Goal: Task Accomplishment & Management: Manage account settings

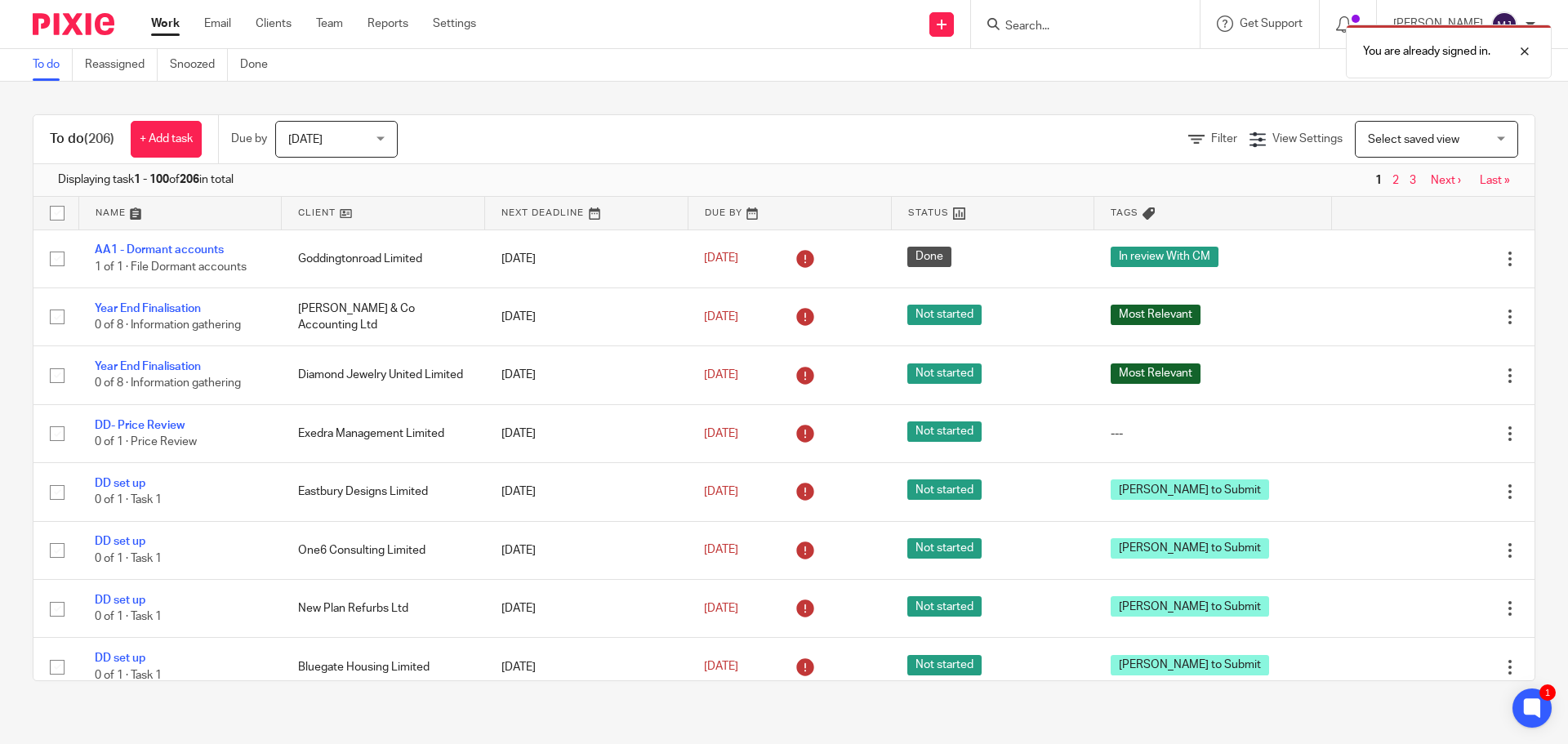
click at [1021, 19] on div "You are already signed in." at bounding box center [1168, 47] width 768 height 62
click at [1008, 24] on div "You are already signed in." at bounding box center [1168, 47] width 768 height 62
click at [1035, 24] on div "You are already signed in." at bounding box center [1168, 47] width 768 height 62
click at [1031, 29] on input "Search" at bounding box center [1077, 27] width 147 height 15
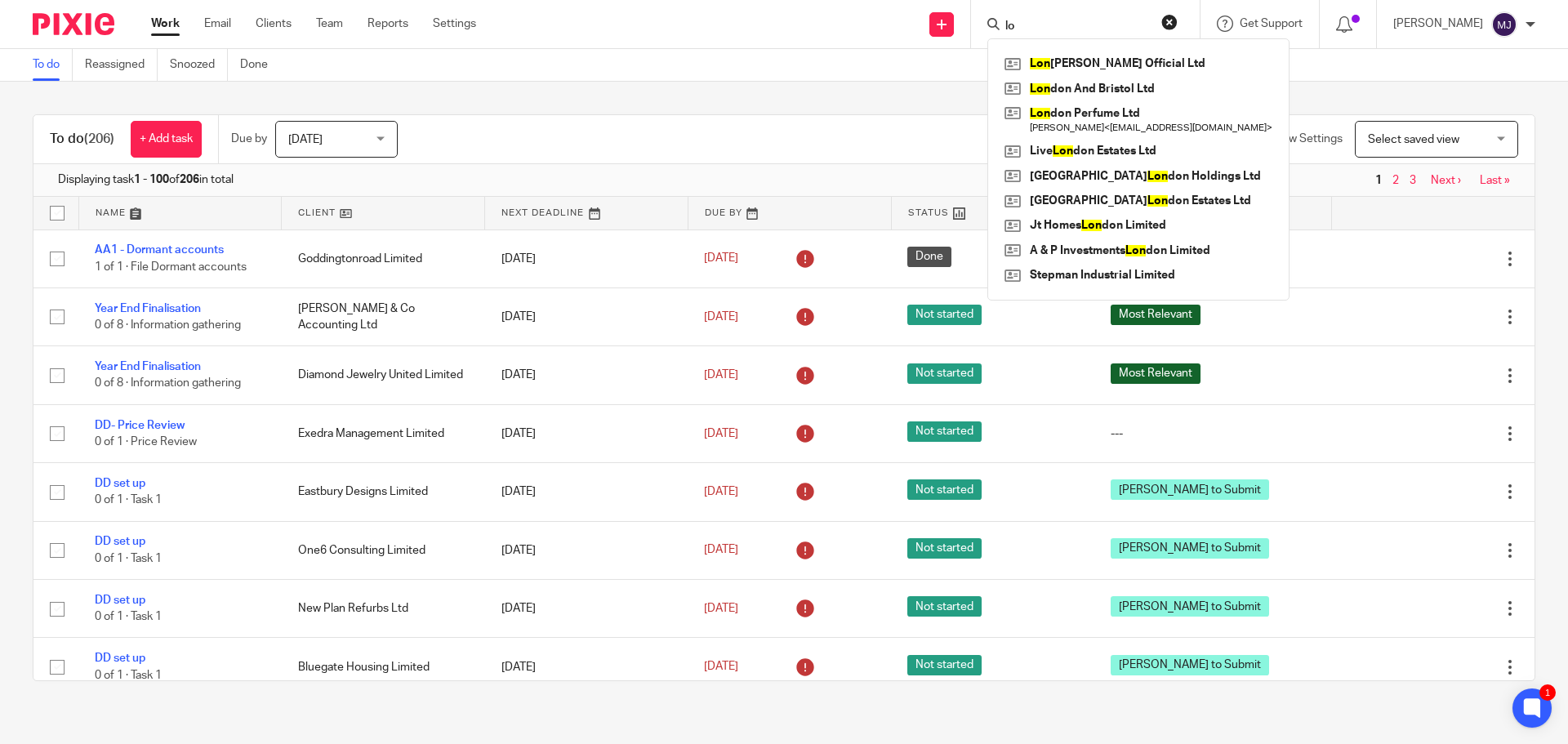
type input "l"
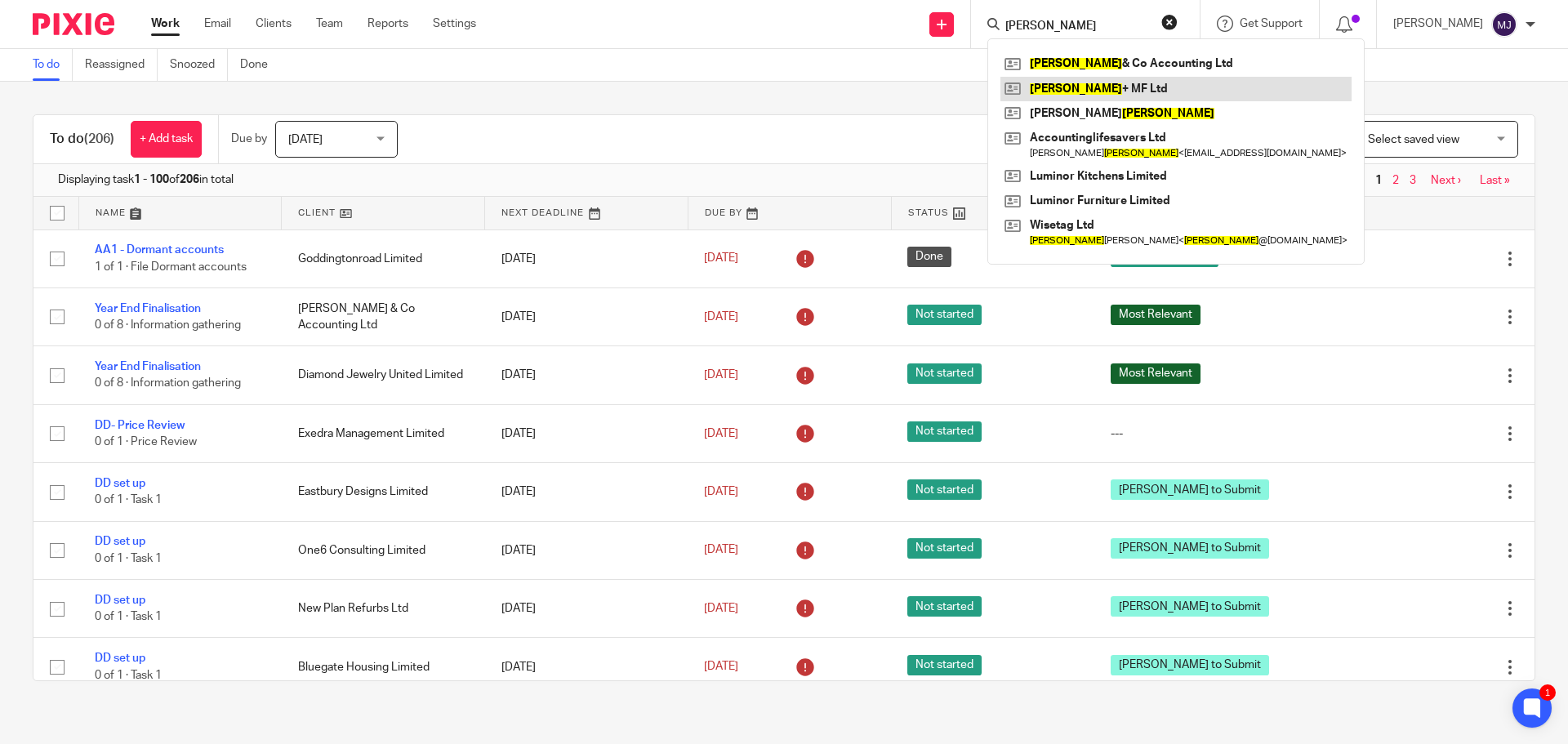
type input "jacobs"
click at [1096, 83] on link at bounding box center [1176, 88] width 351 height 25
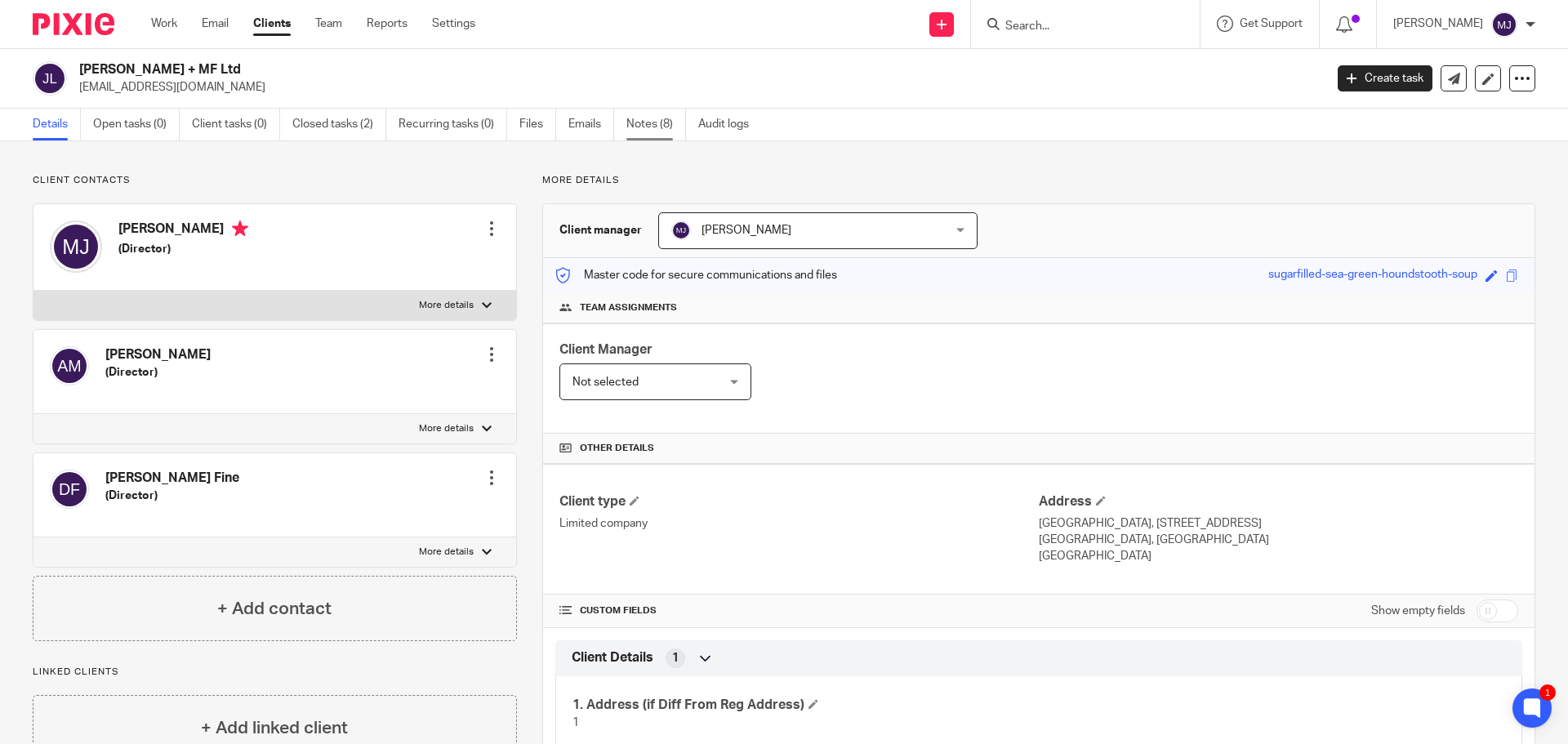
click at [644, 129] on link "Notes (8)" at bounding box center [656, 124] width 59 height 32
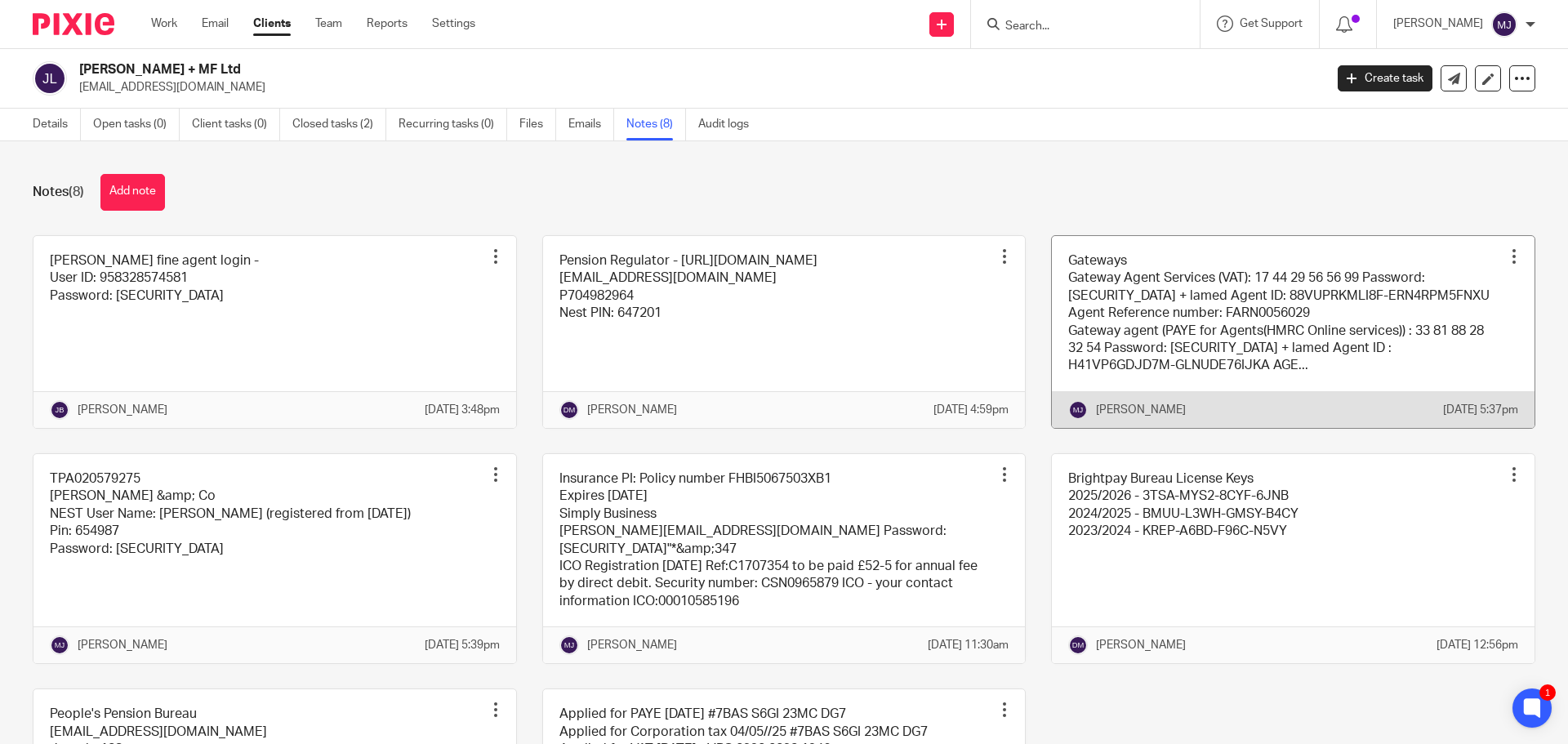
click at [1254, 332] on link at bounding box center [1293, 332] width 483 height 192
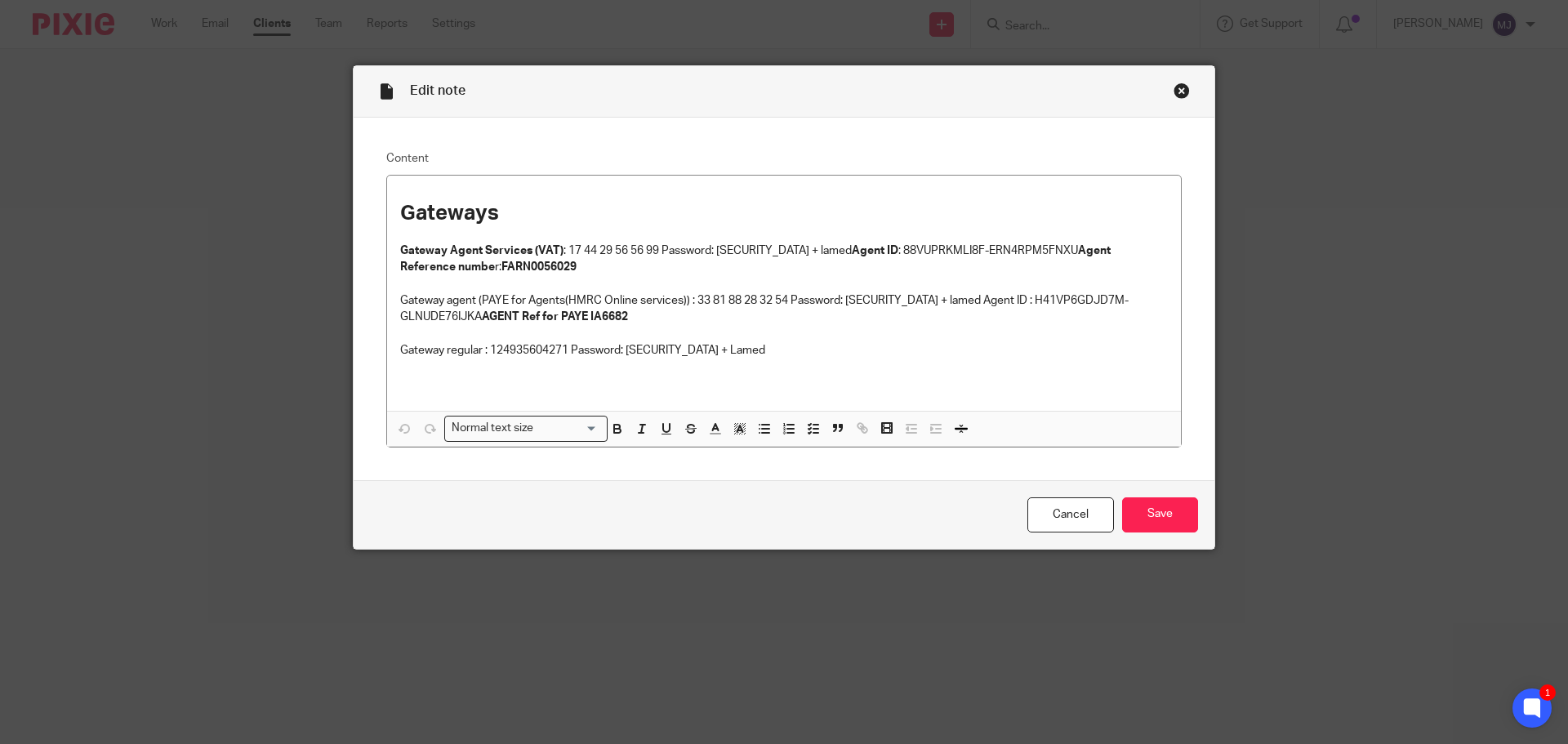
click at [1174, 91] on div "Close this dialog window" at bounding box center [1181, 90] width 16 height 16
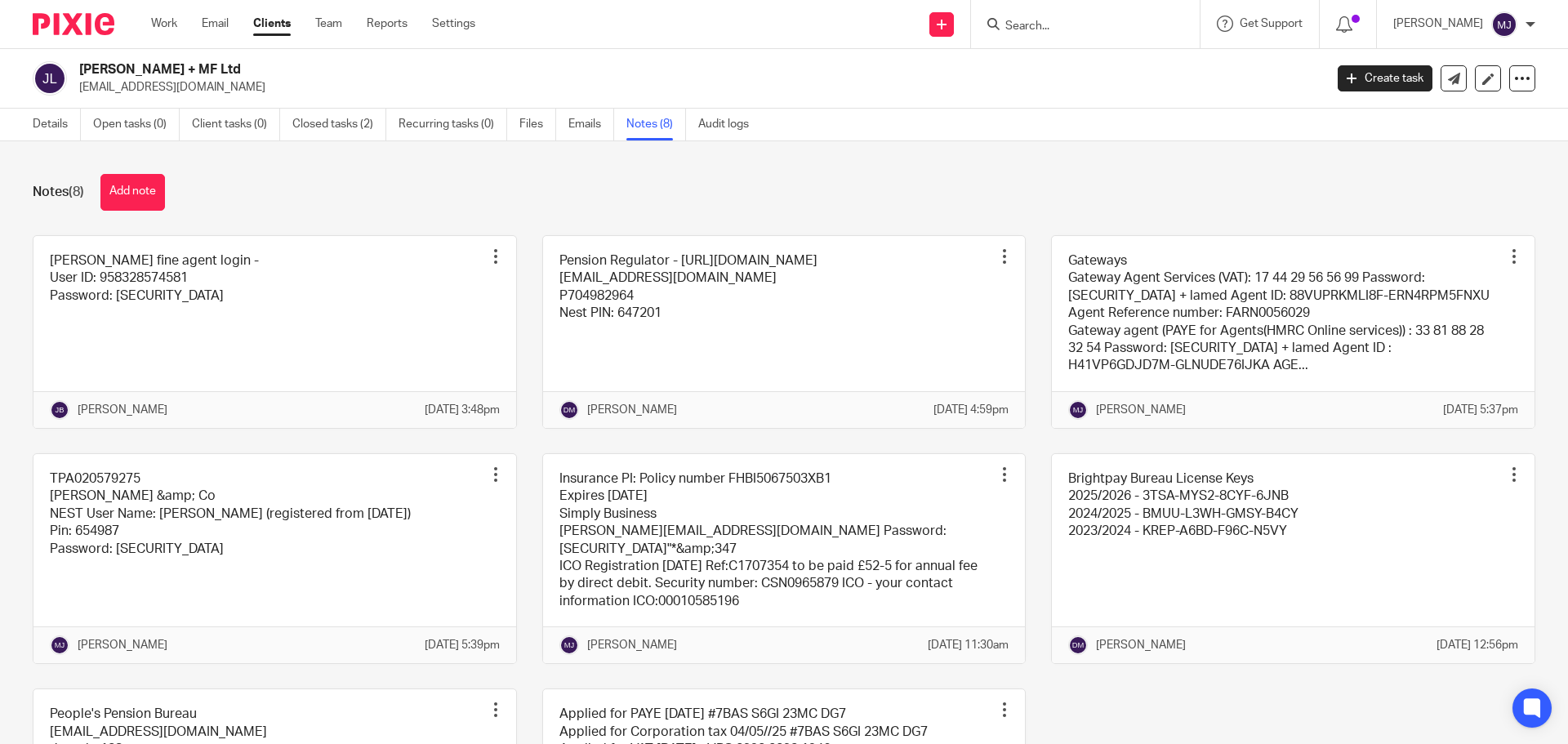
click at [1065, 25] on input "Search" at bounding box center [1077, 27] width 147 height 15
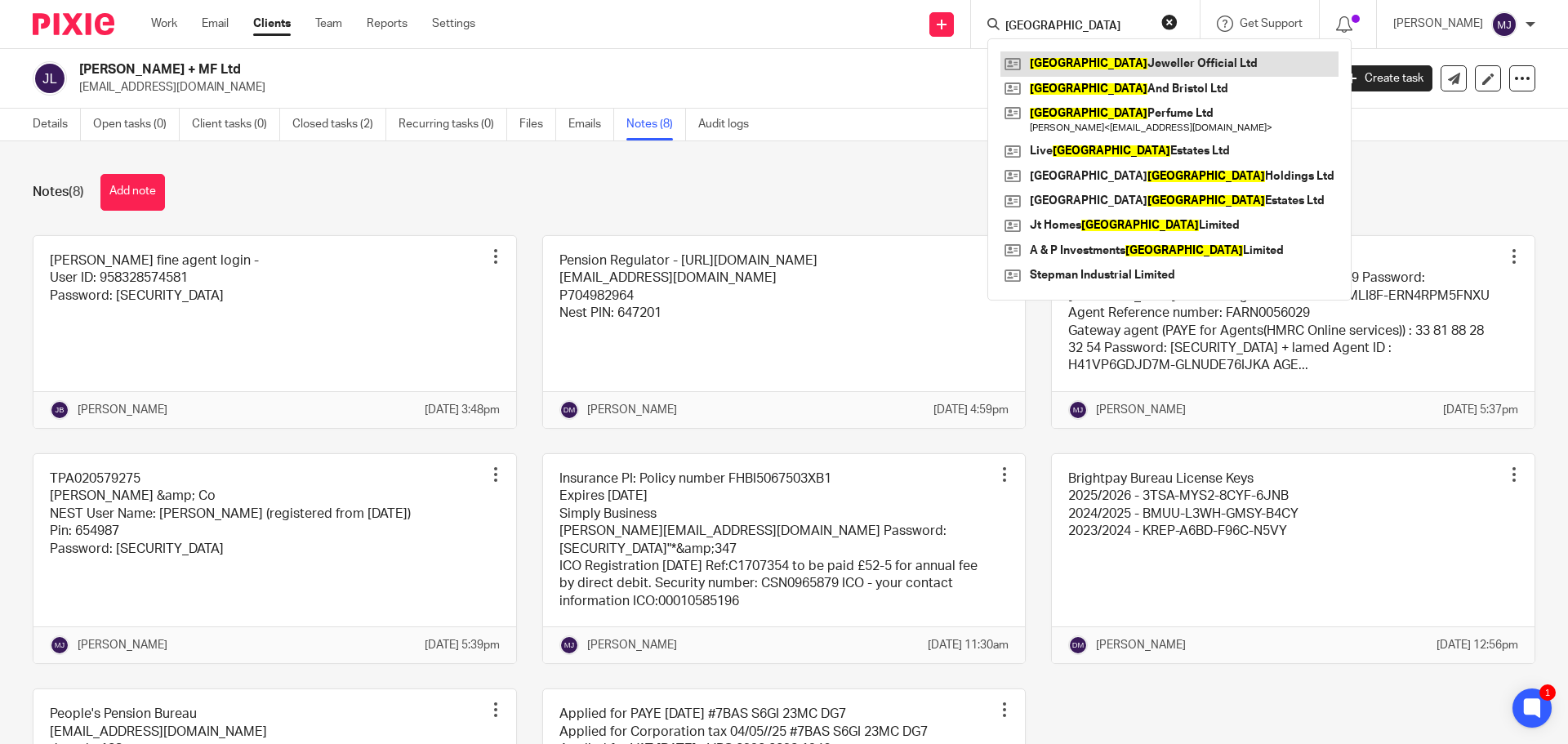
type input "[GEOGRAPHIC_DATA]"
click at [1078, 62] on link at bounding box center [1170, 64] width 339 height 25
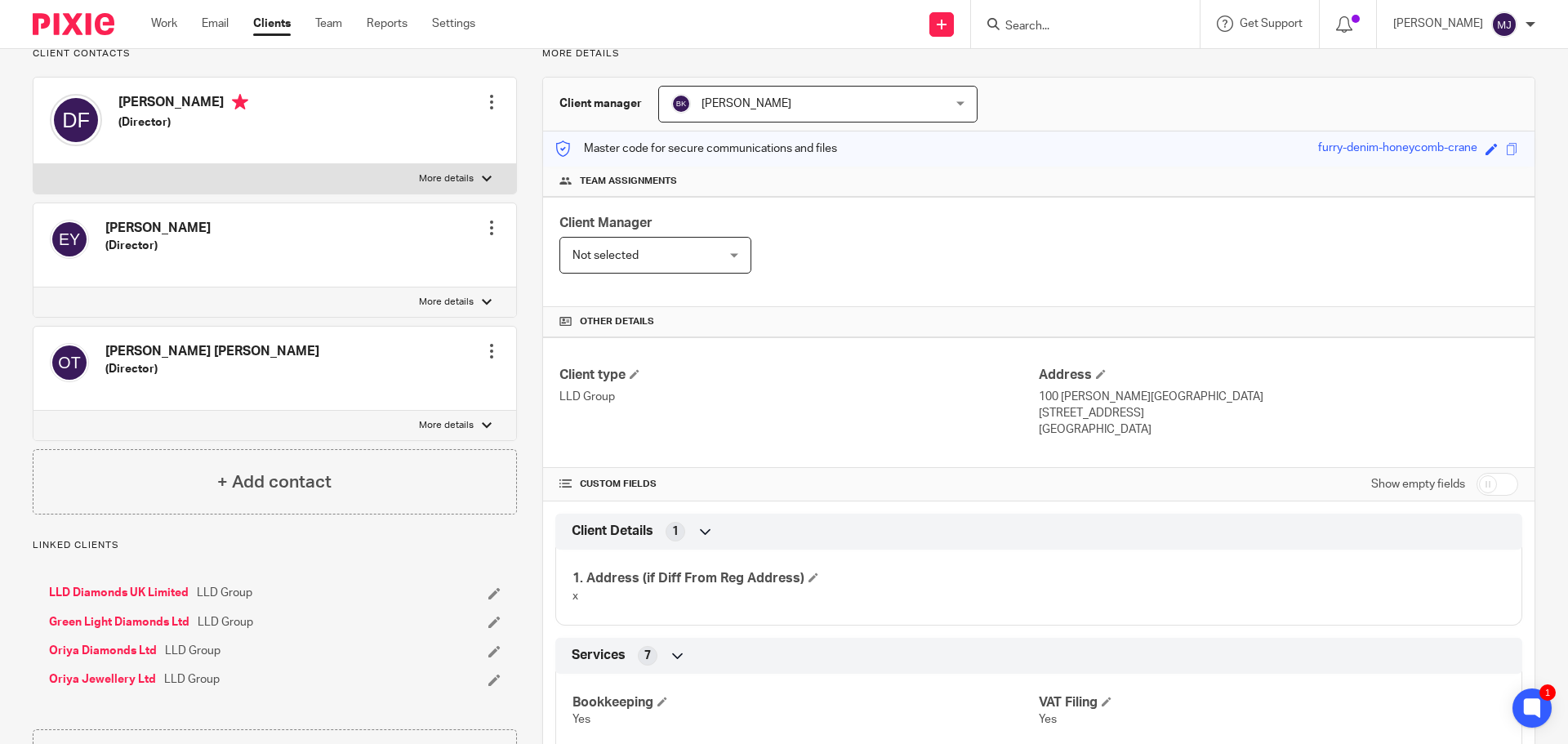
scroll to position [163, 0]
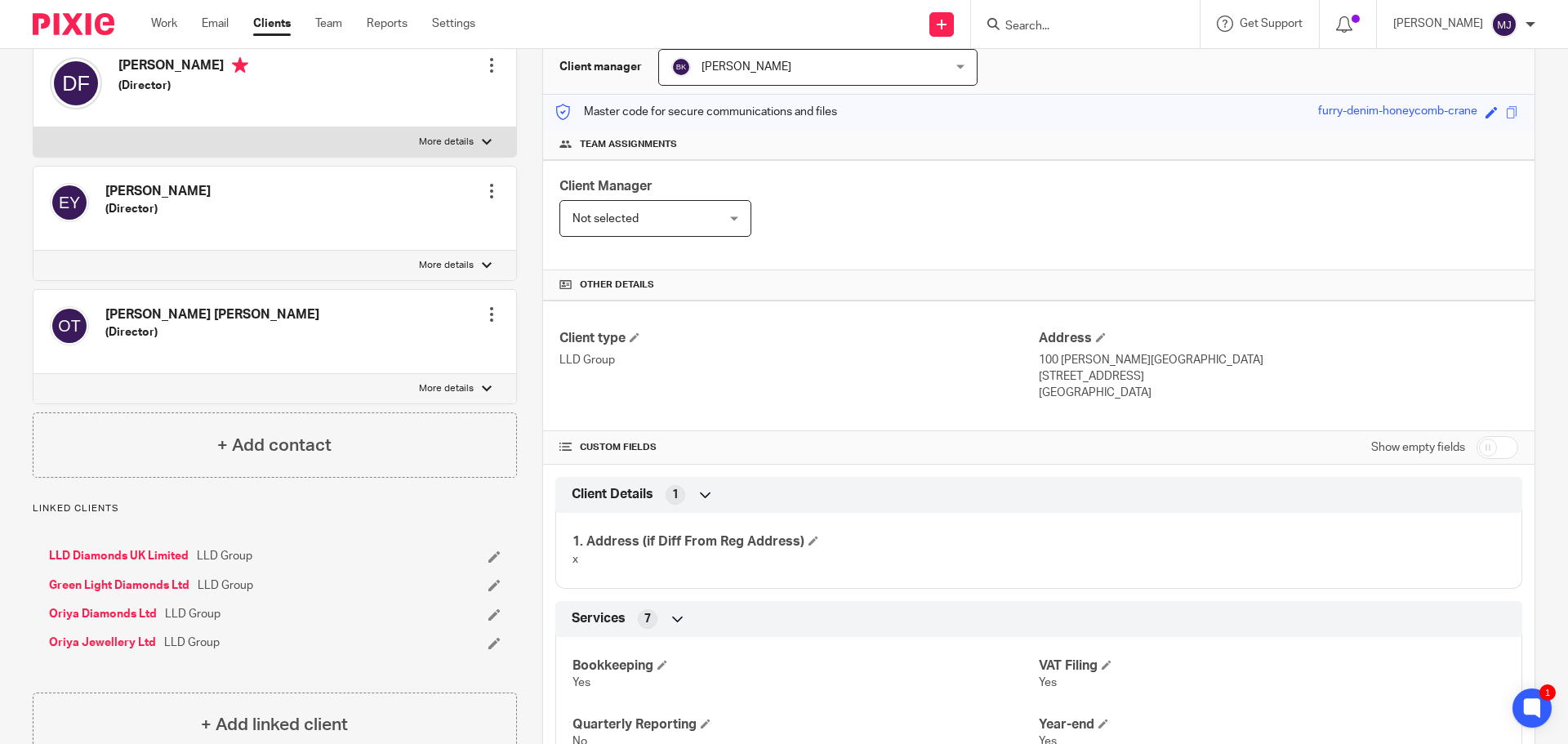
click at [1500, 446] on input "checkbox" at bounding box center [1498, 448] width 41 height 23
checkbox input "true"
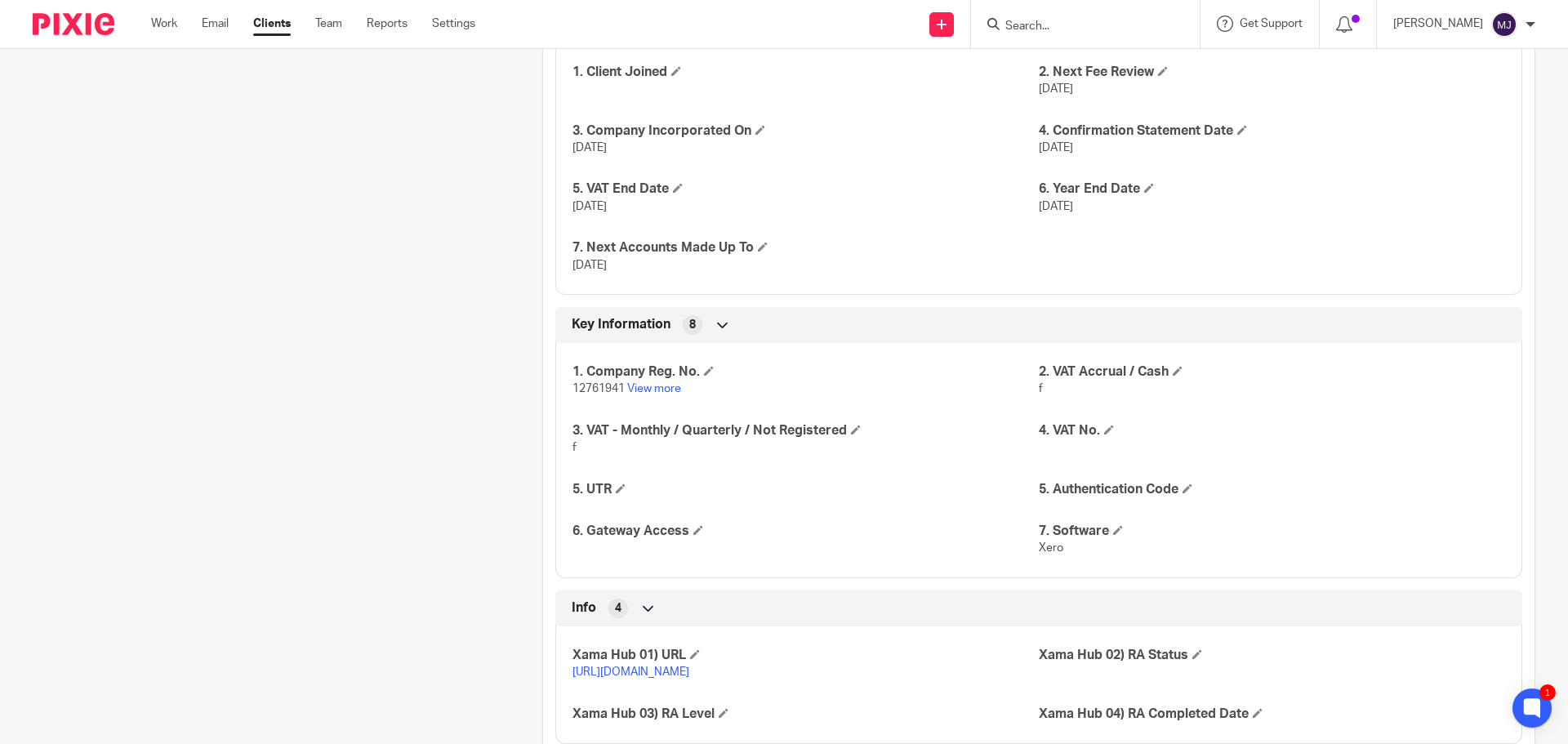
scroll to position [1225, 0]
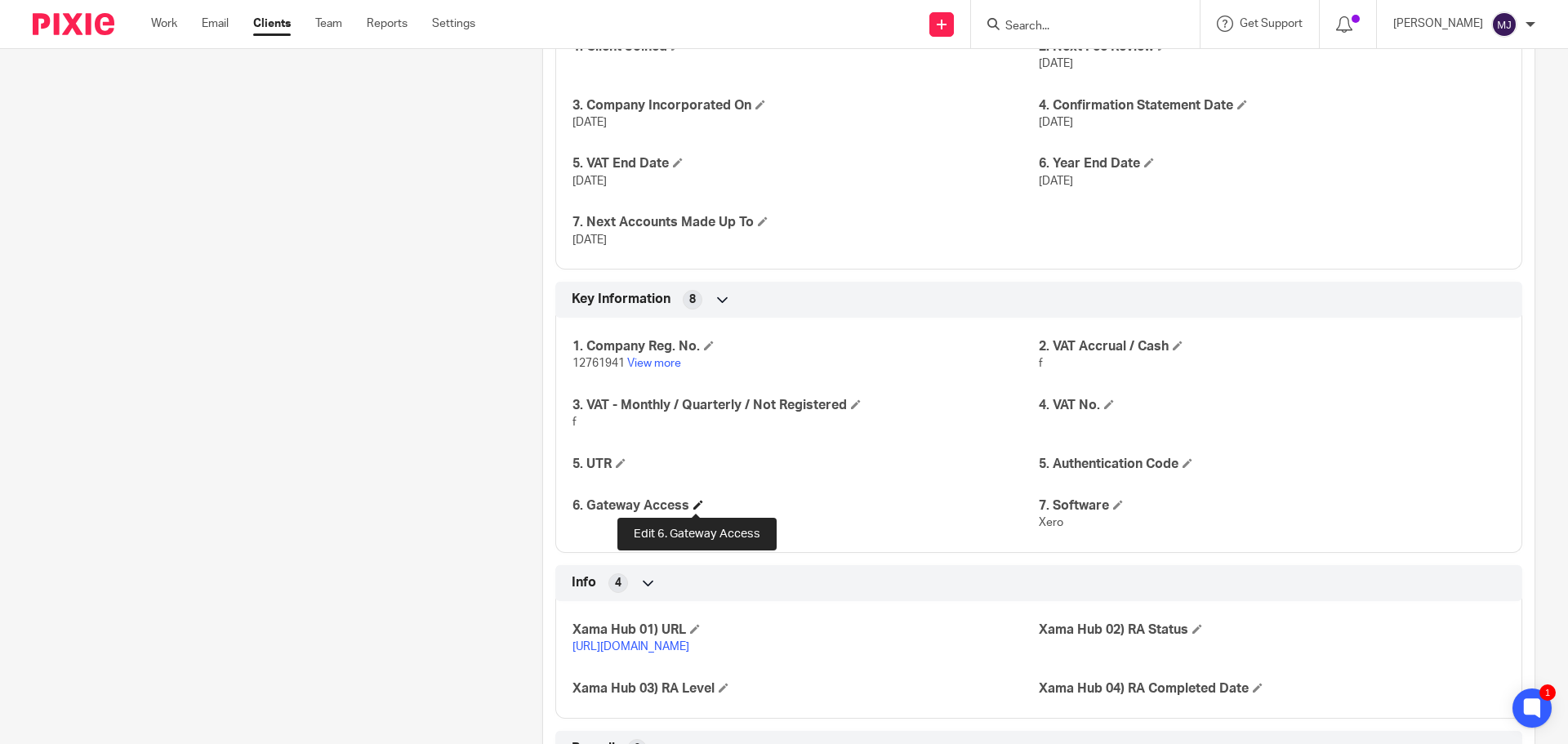
click at [699, 500] on span at bounding box center [698, 504] width 9 height 9
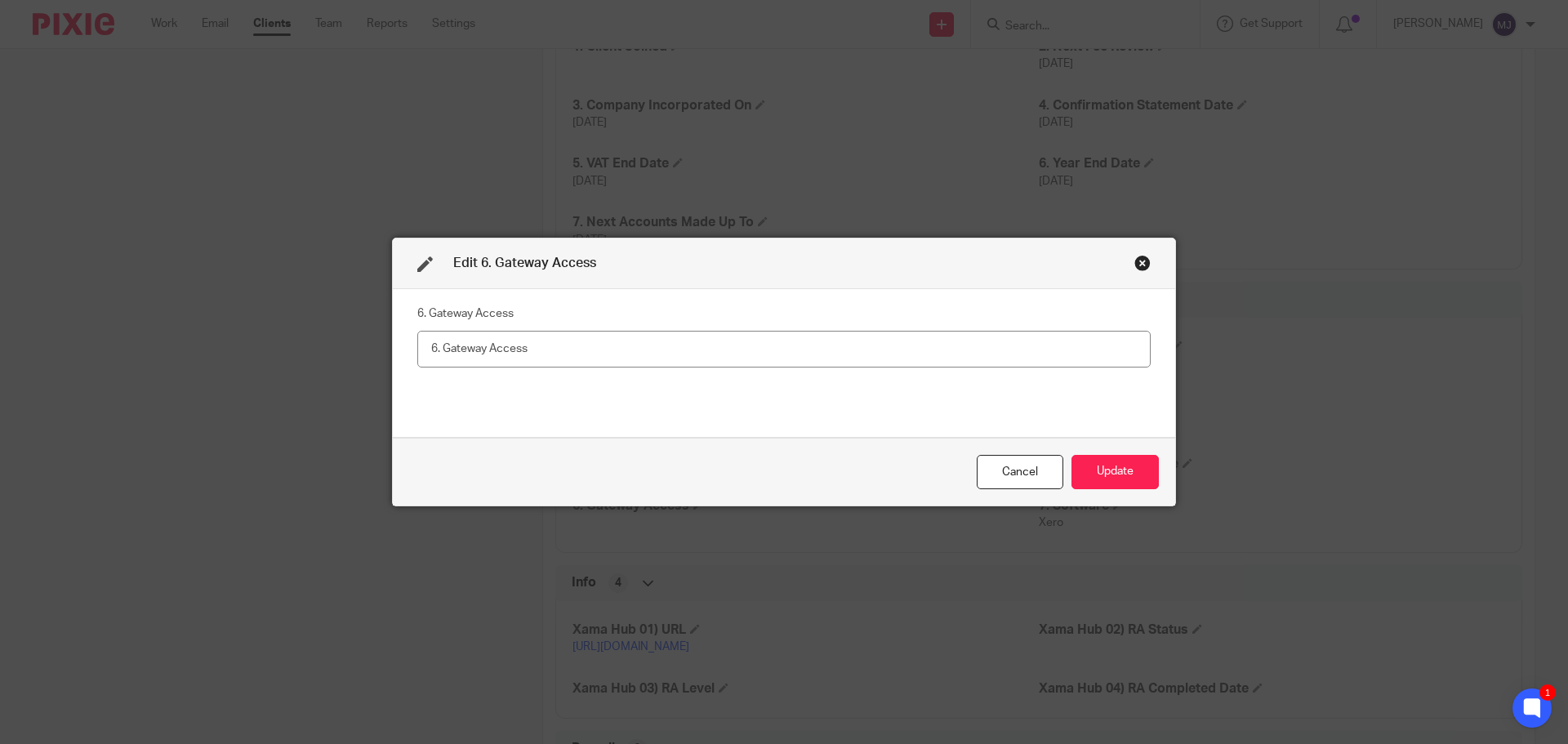
click at [511, 343] on input "text" at bounding box center [784, 349] width 734 height 37
type input "793605401843 LonJewOff12 code goes to 523"
click at [1111, 473] on button "Update" at bounding box center [1115, 473] width 88 height 35
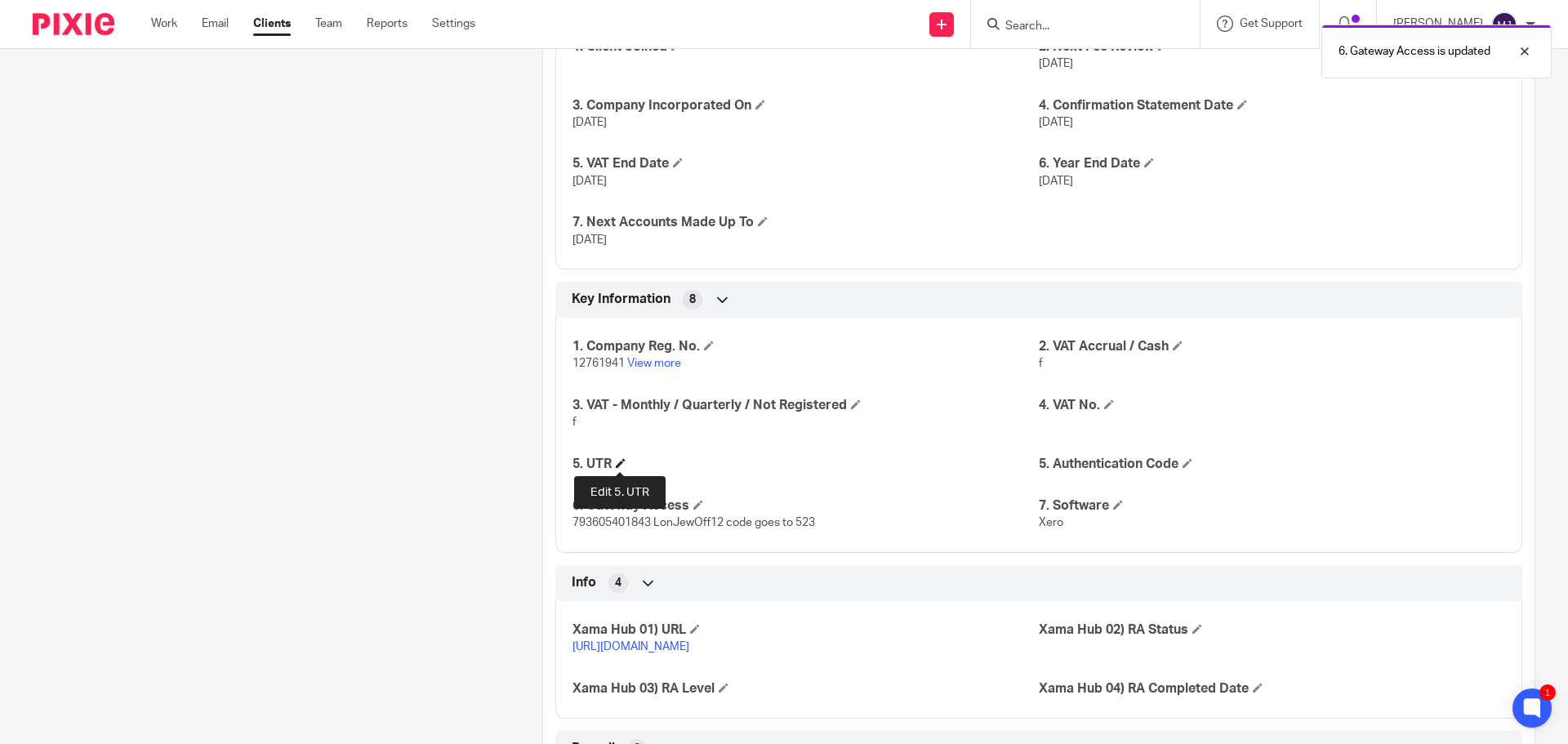
click at [619, 462] on span at bounding box center [620, 462] width 9 height 9
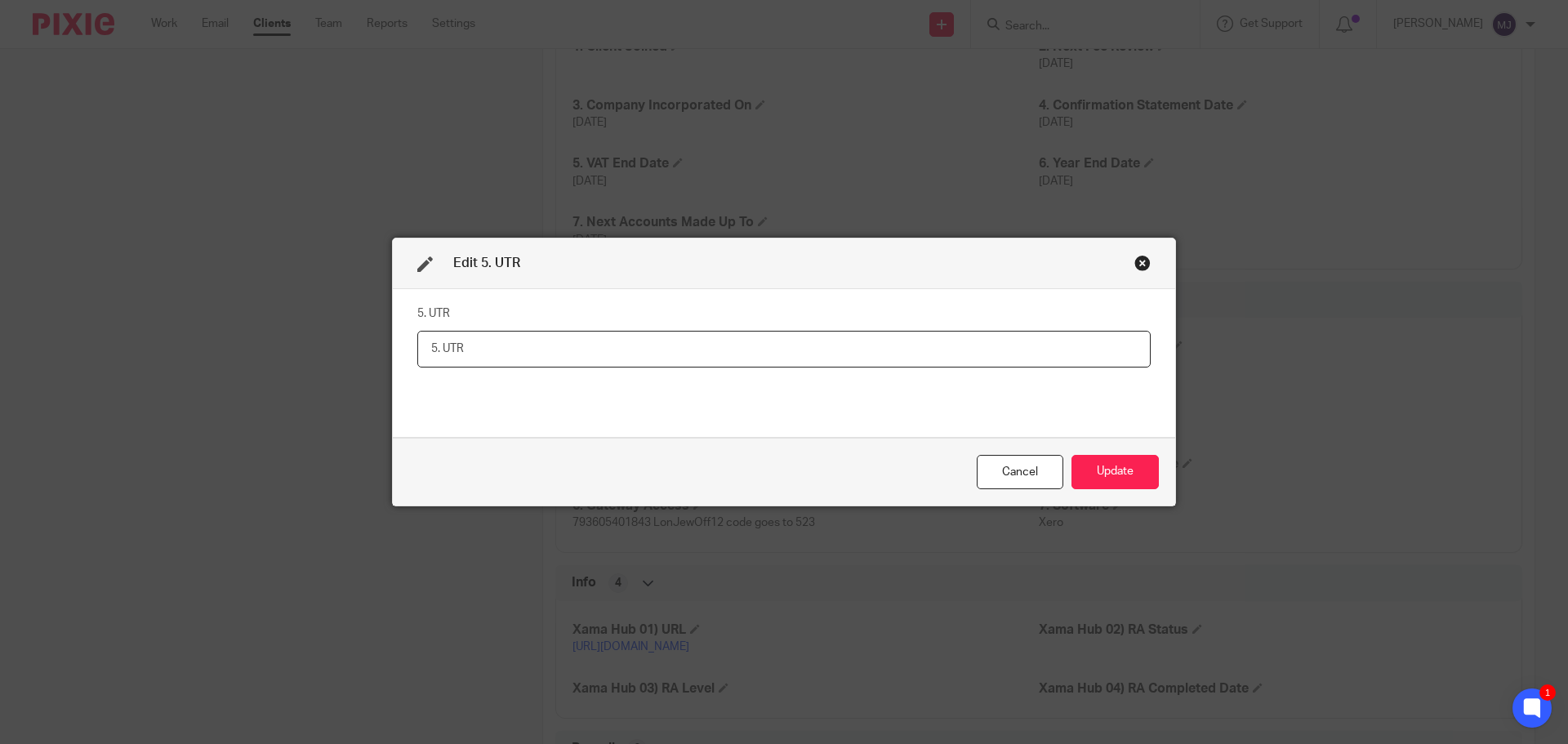
click at [473, 341] on input "text" at bounding box center [784, 349] width 734 height 37
paste input "48282 27129"
type input "48282 27129"
click at [1090, 473] on button "Update" at bounding box center [1115, 473] width 88 height 35
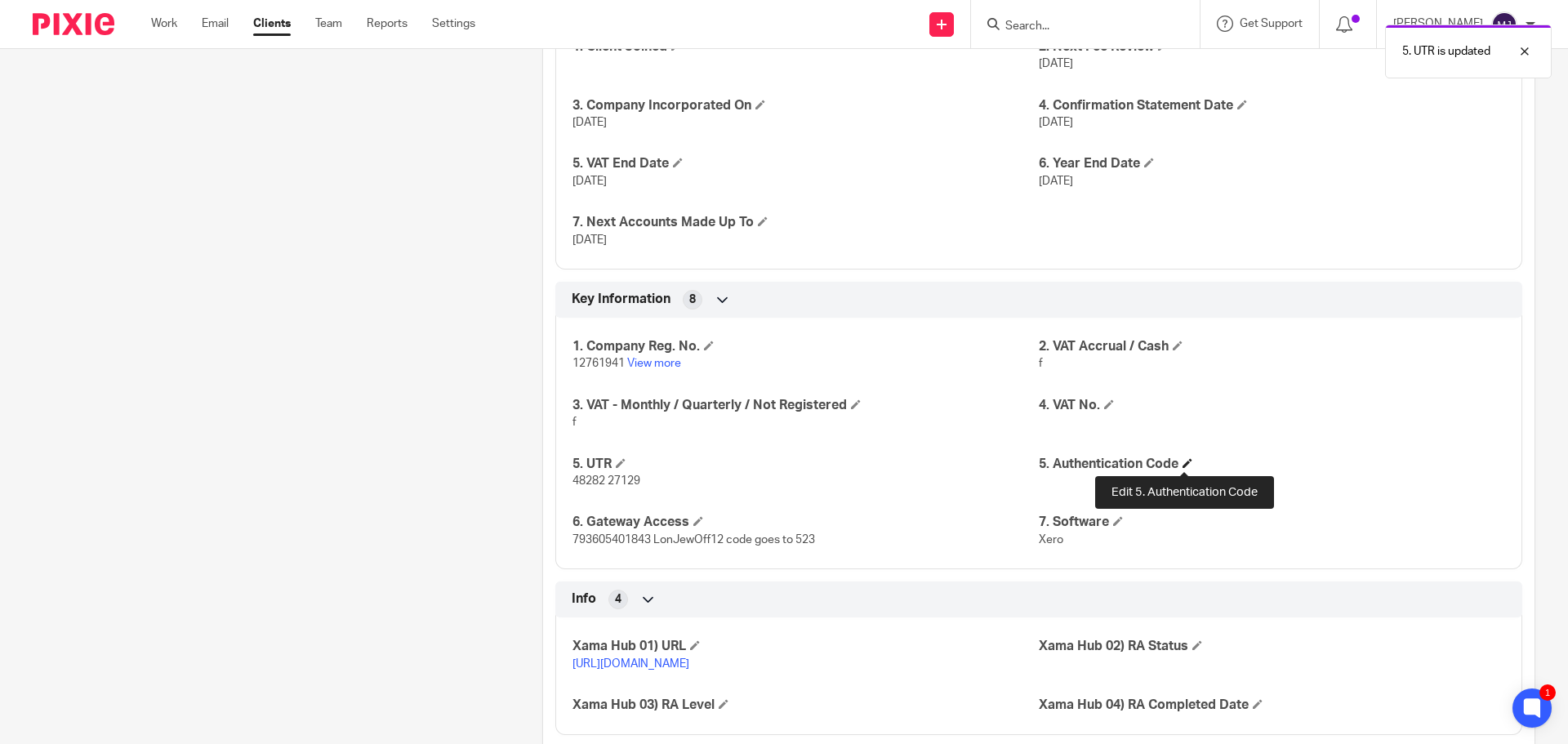
click at [1185, 461] on span at bounding box center [1187, 462] width 9 height 9
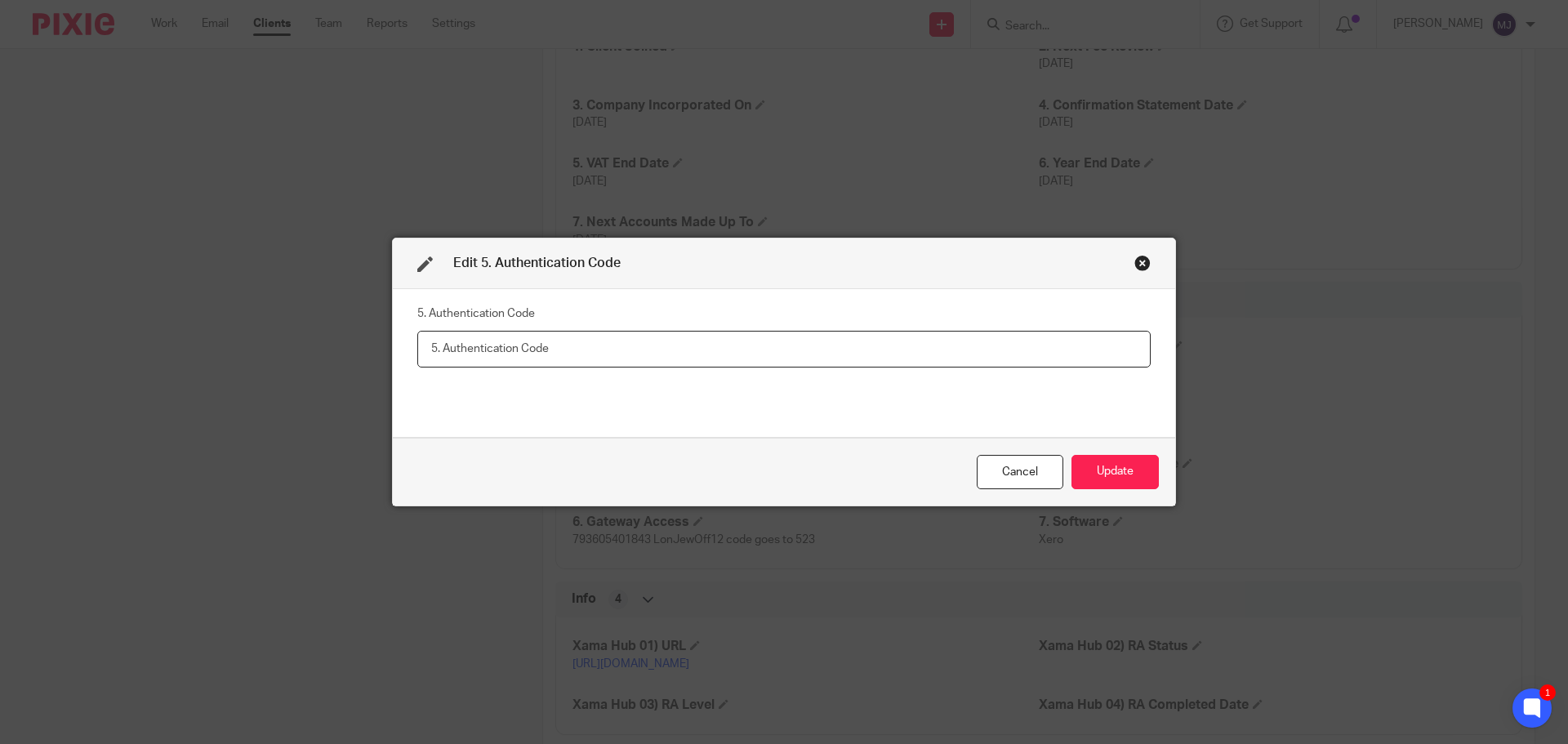
click at [514, 351] on input "text" at bounding box center [784, 349] width 734 height 37
paste input "893N72"
type input "893N72"
click at [1111, 465] on button "Update" at bounding box center [1115, 473] width 88 height 35
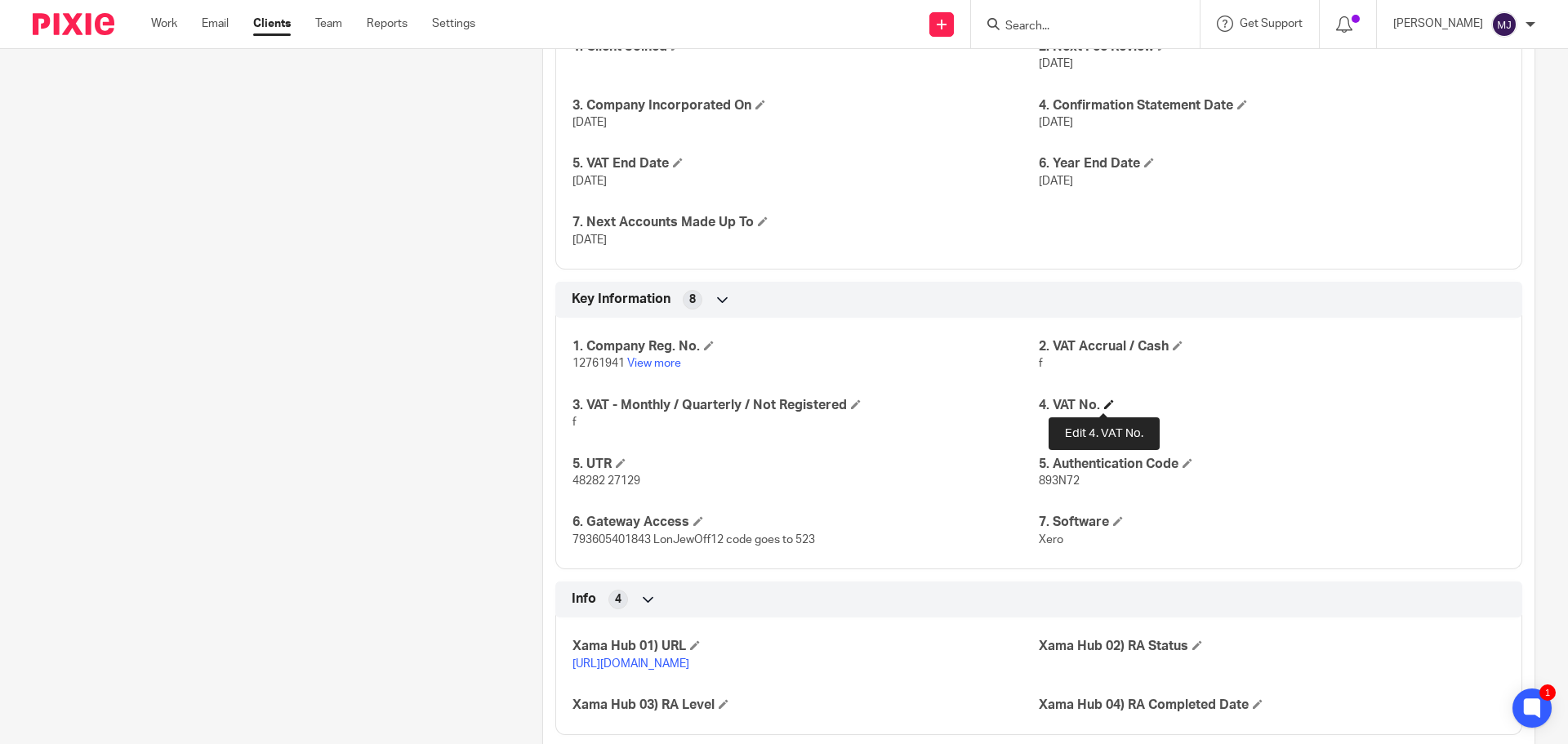
click at [1104, 399] on span at bounding box center [1108, 404] width 9 height 9
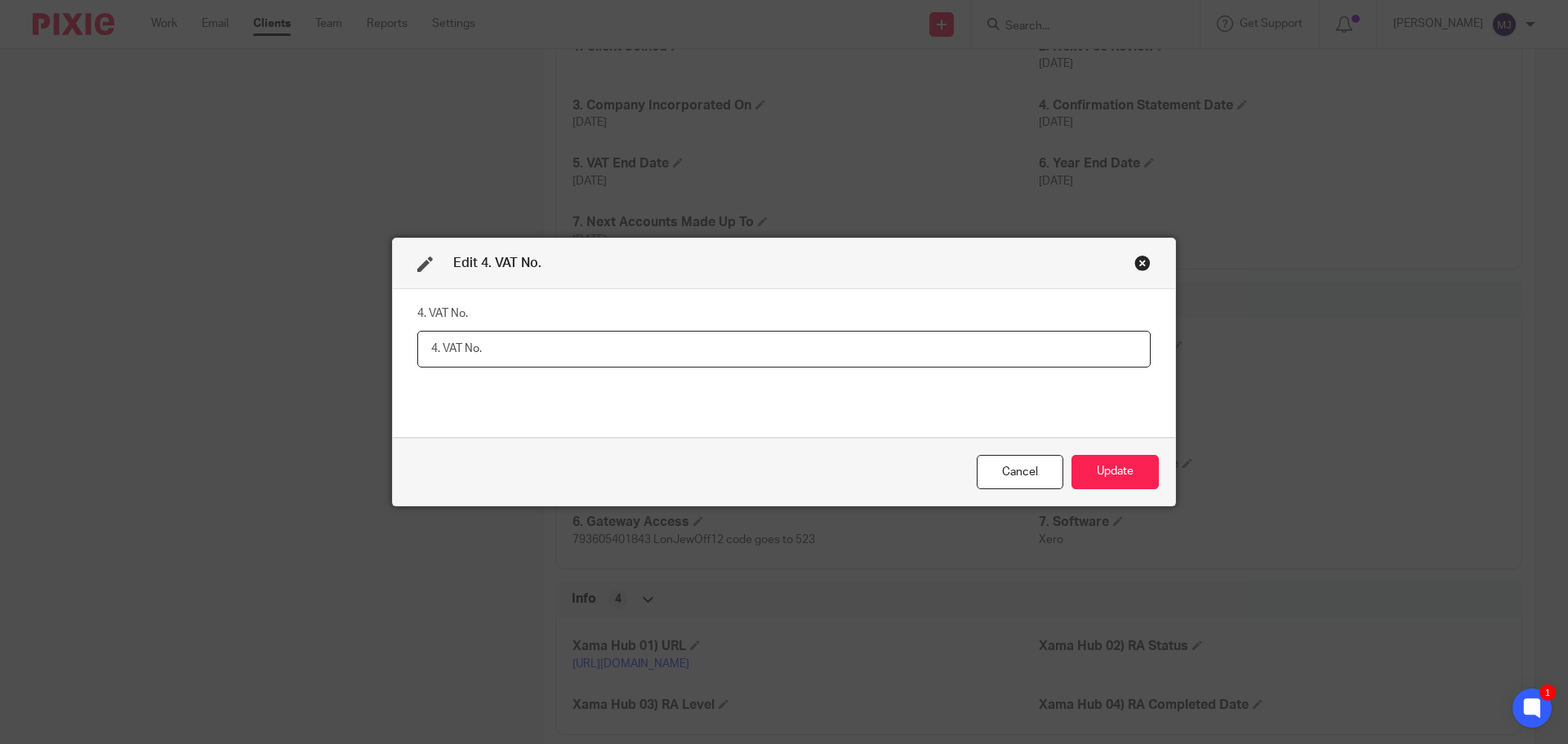
click at [463, 350] on input "text" at bounding box center [784, 349] width 734 height 37
paste input "353 4898 64"
type input "353 4898 64 Reg:23/07/2020"
click at [1133, 473] on button "Update" at bounding box center [1115, 473] width 88 height 35
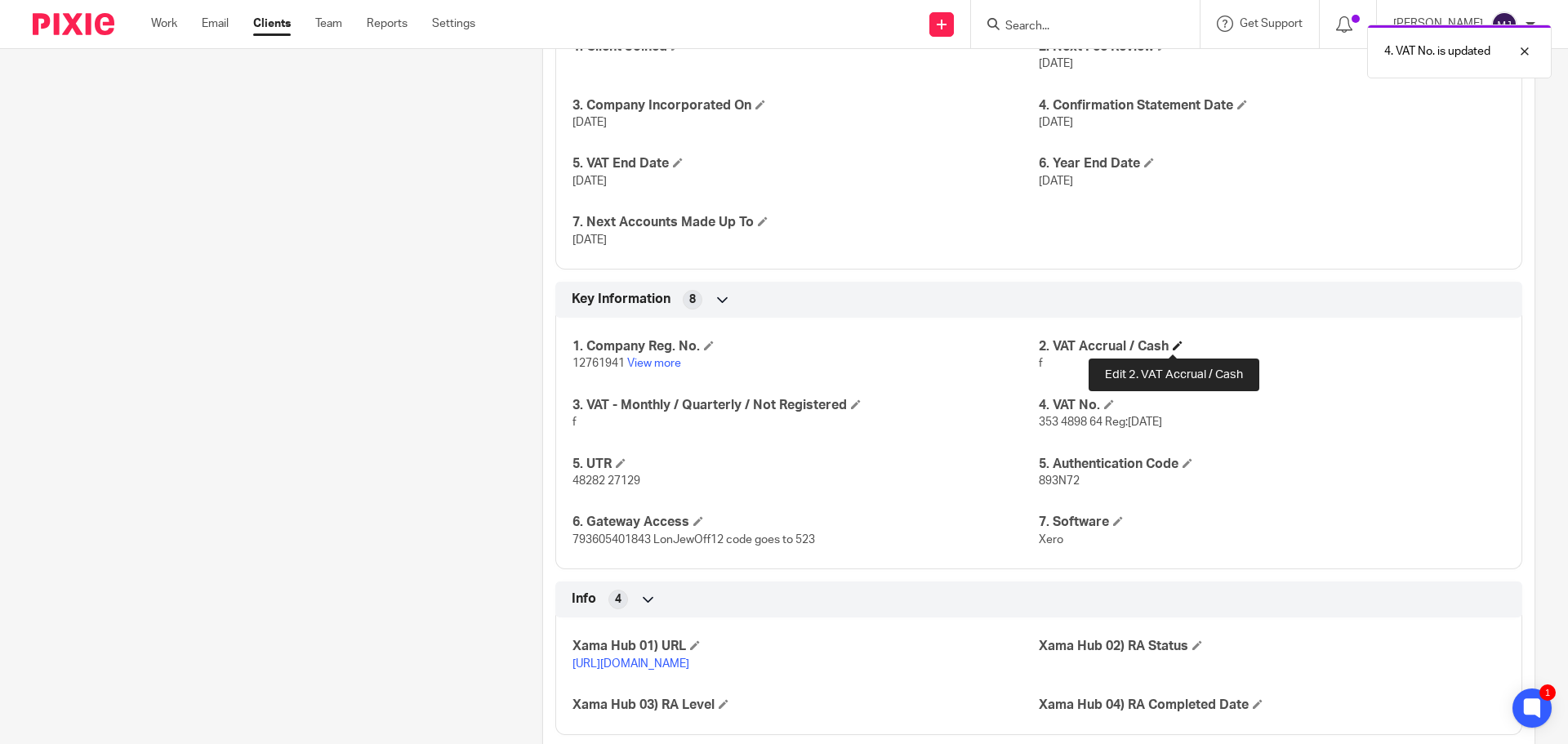
click at [1173, 345] on span at bounding box center [1177, 345] width 9 height 9
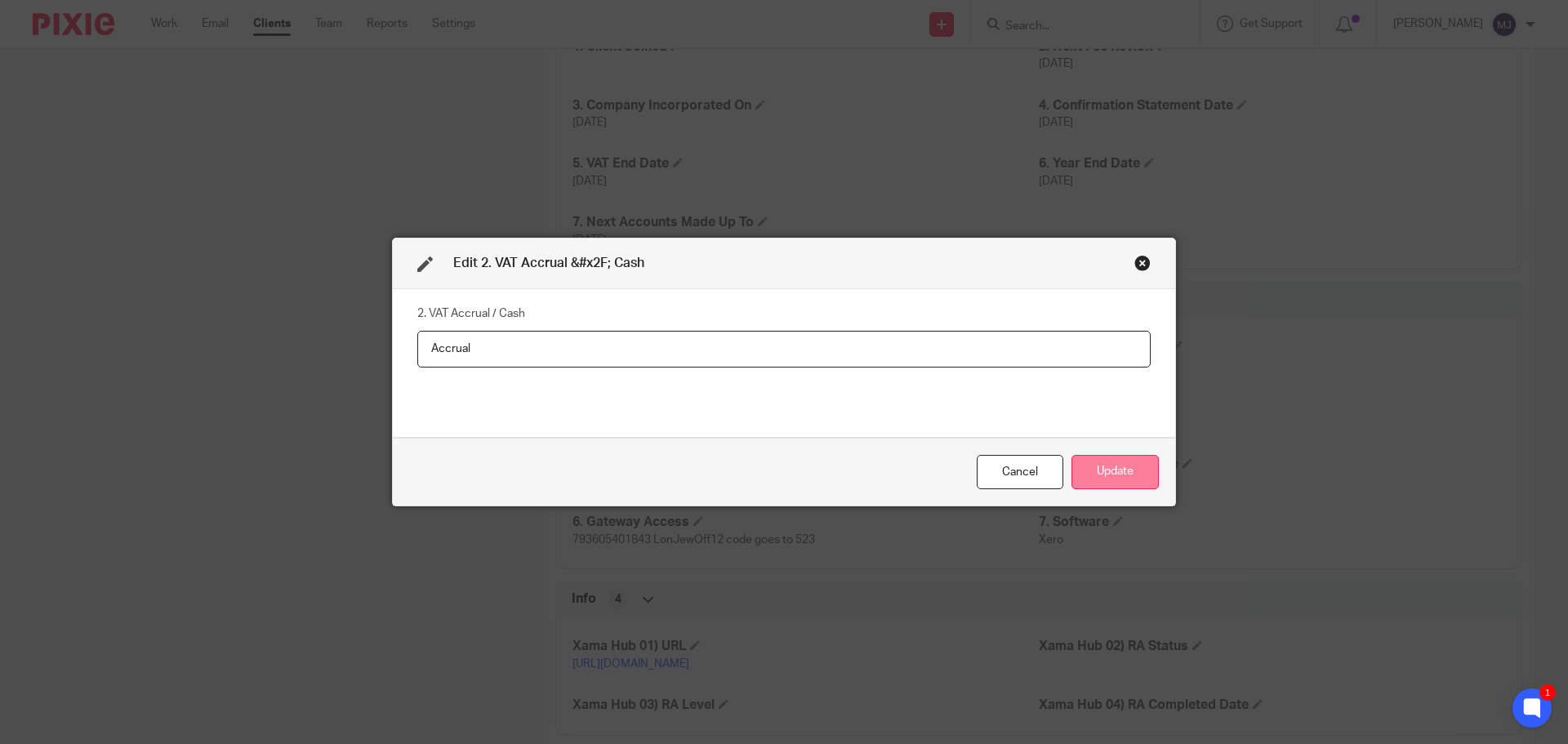
type input "Accrual"
click at [1121, 471] on button "Update" at bounding box center [1115, 473] width 88 height 35
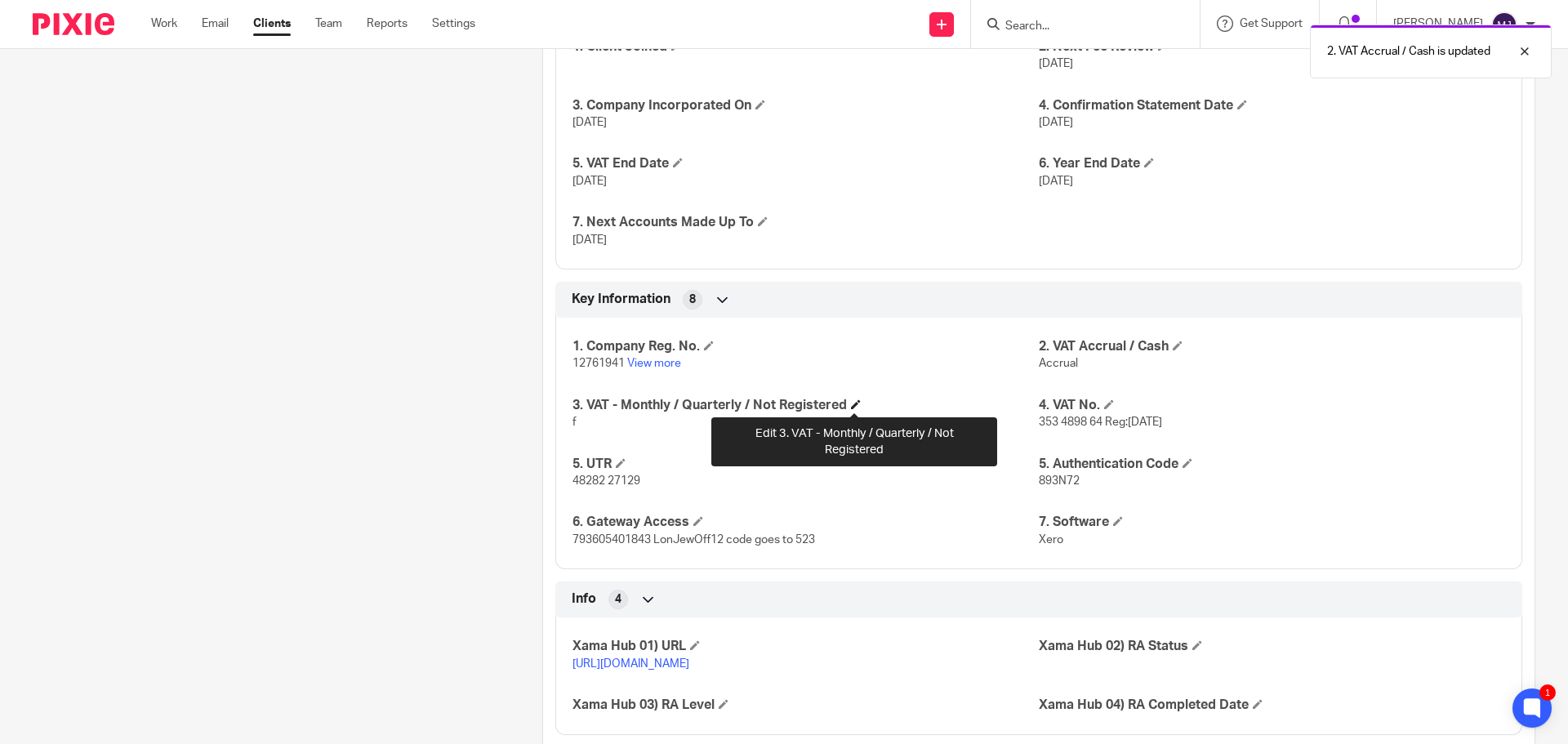
click at [851, 405] on span at bounding box center [856, 404] width 9 height 9
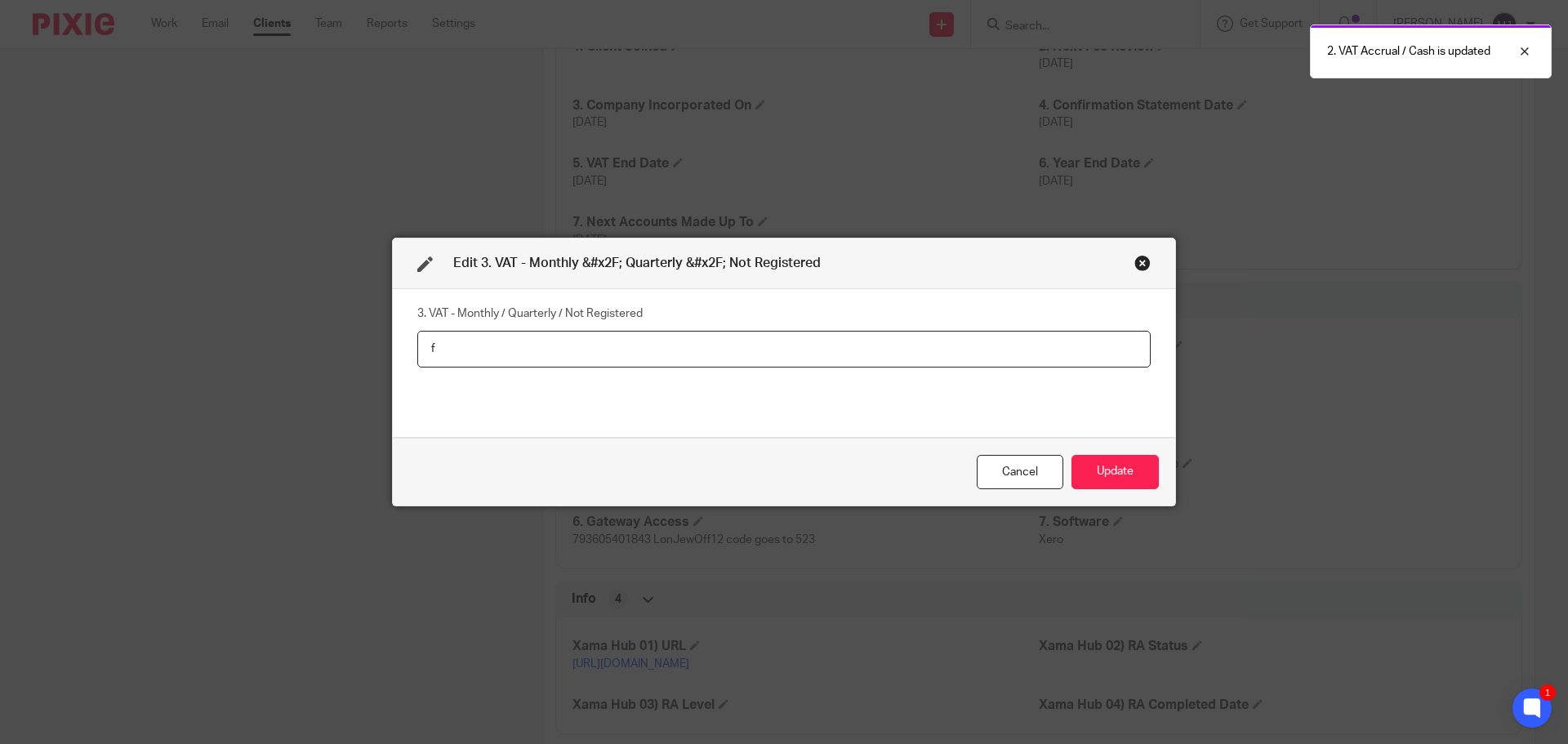
drag, startPoint x: 338, startPoint y: 349, endPoint x: 276, endPoint y: 340, distance: 62.6
click at [276, 340] on div "Edit 3. VAT - Monthly &#x2F; Quarterly &#x2F; Not Registered 3. VAT - Monthly /…" at bounding box center [784, 372] width 1568 height 744
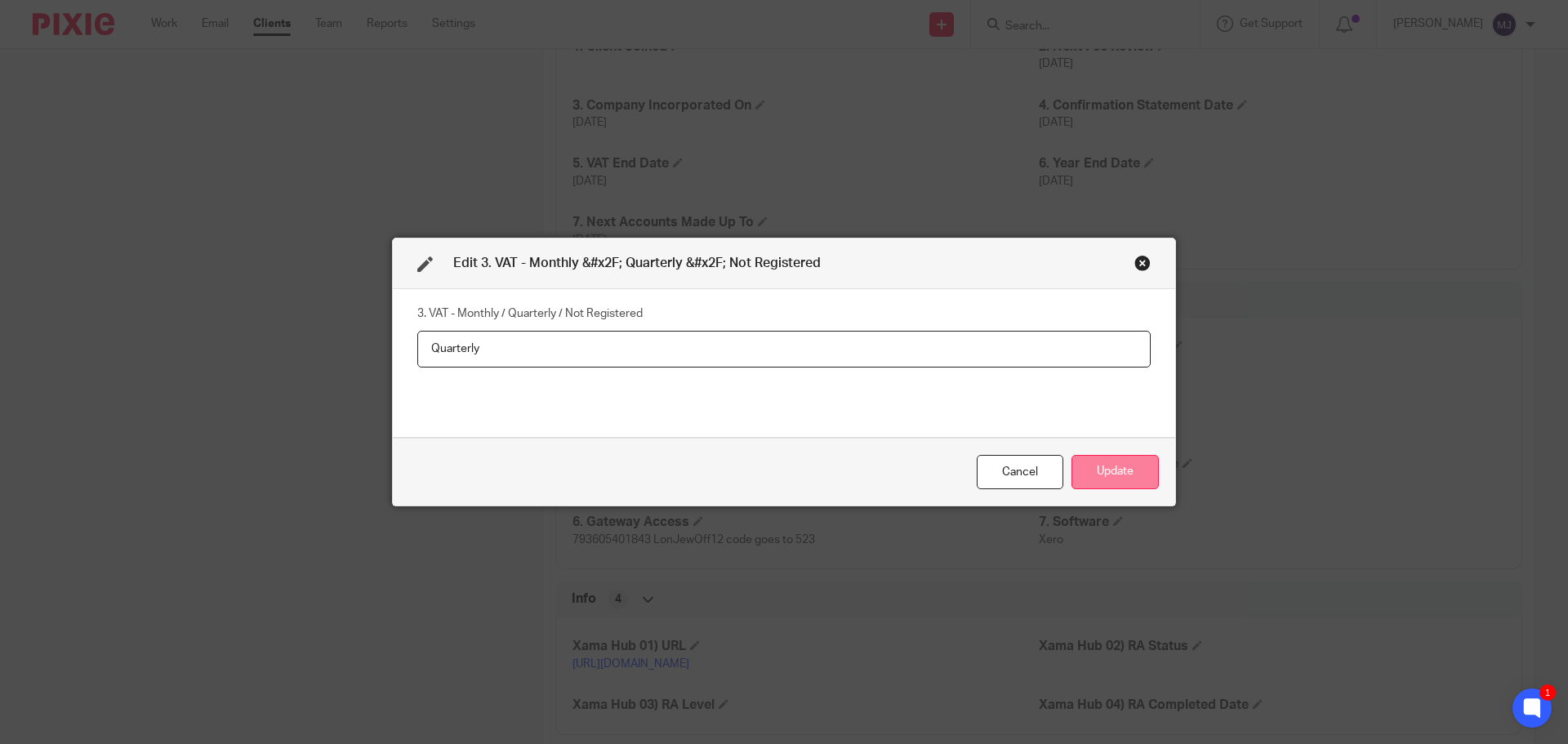
type input "Quarterly"
click at [1089, 485] on button "Update" at bounding box center [1115, 473] width 88 height 35
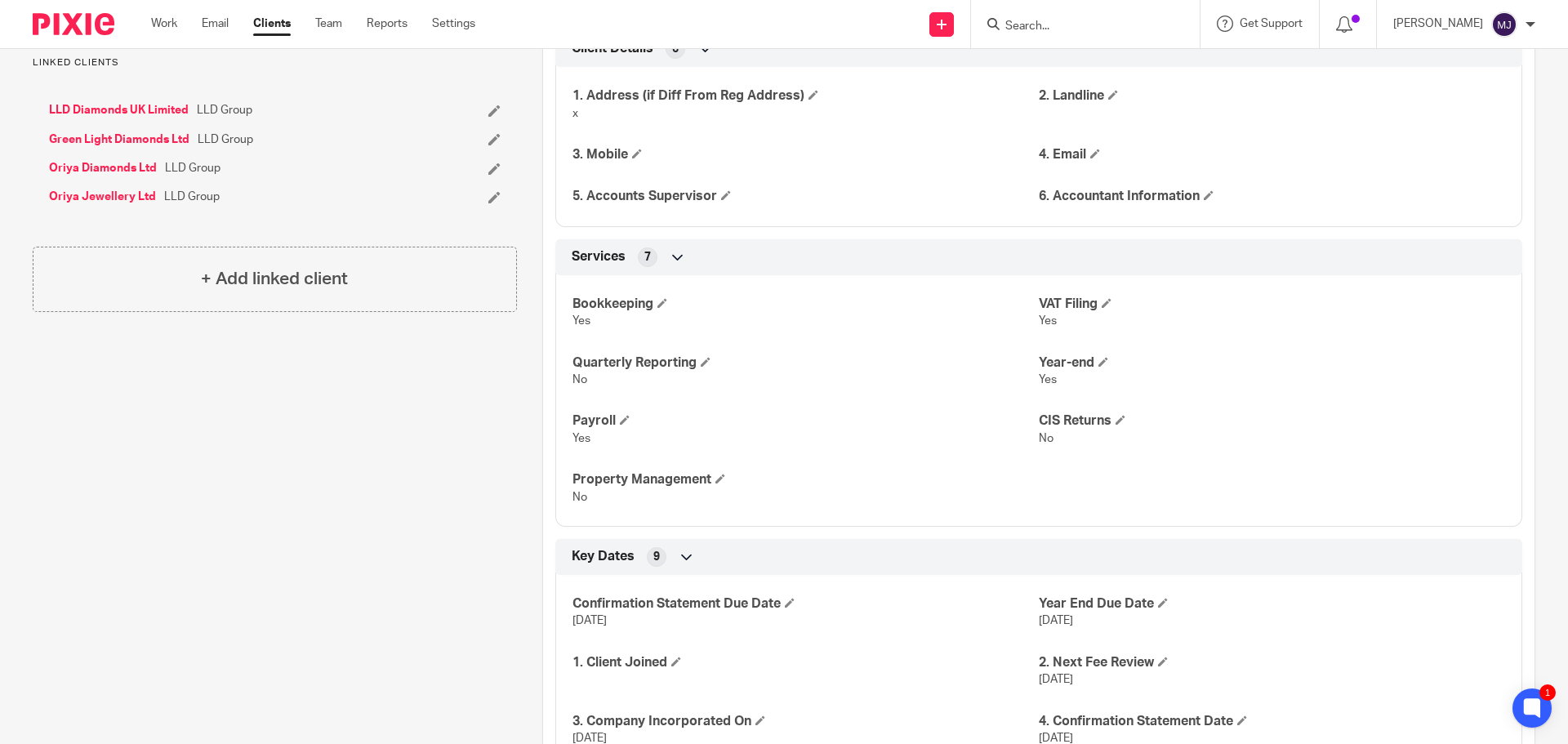
scroll to position [571, 0]
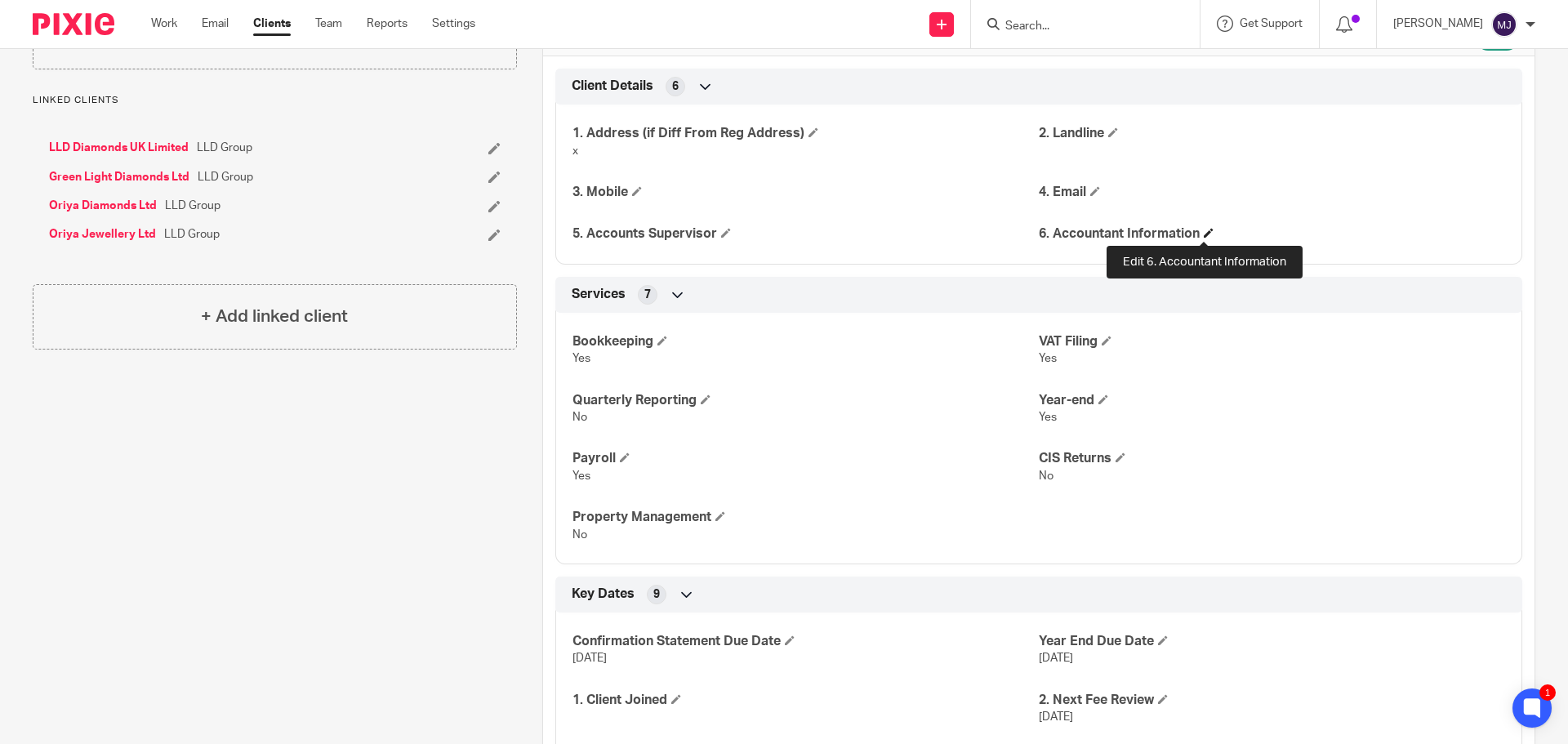
click at [1205, 230] on span at bounding box center [1208, 232] width 9 height 9
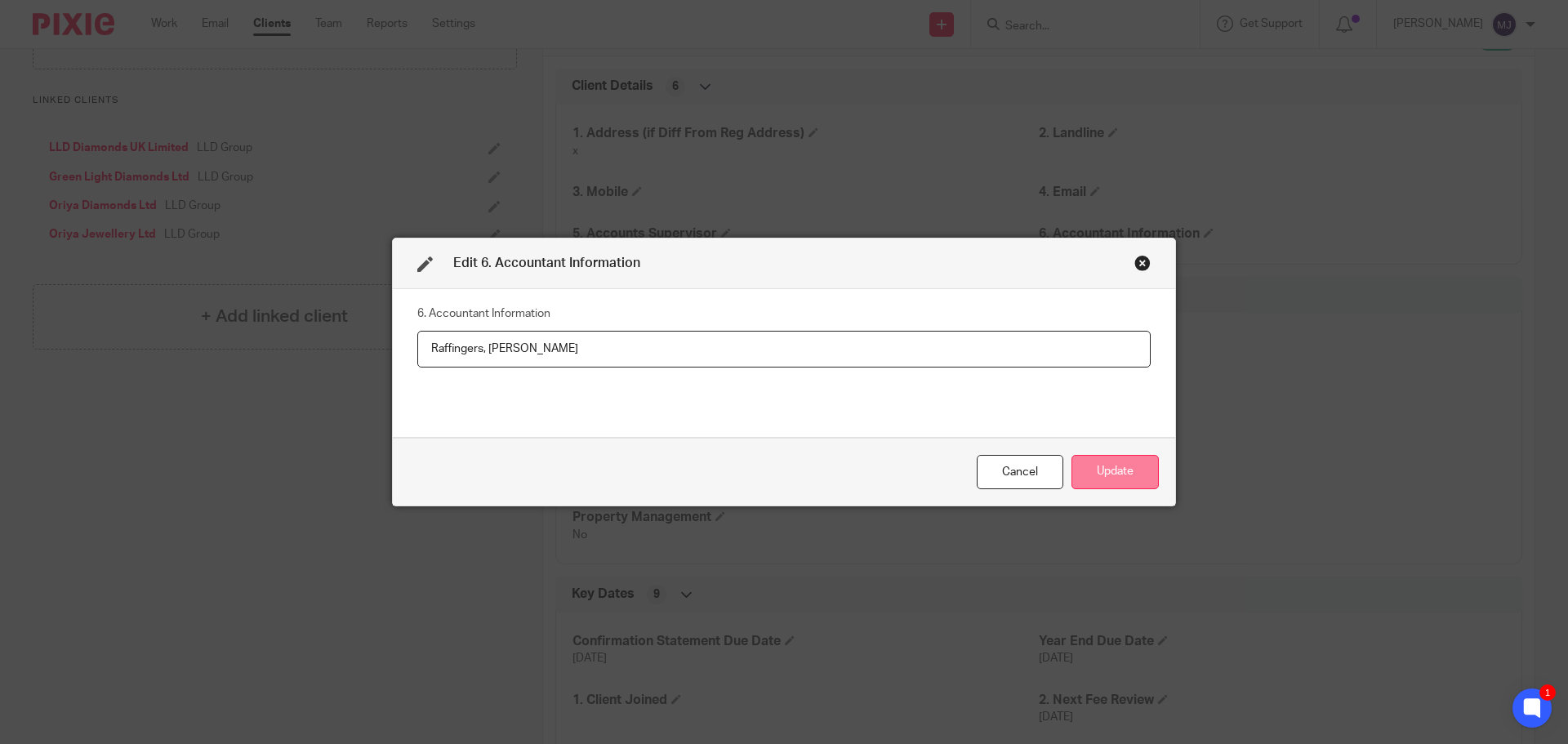
type input "Raffingers, Yedidia Zeiden"
click at [1130, 481] on button "Update" at bounding box center [1115, 473] width 88 height 35
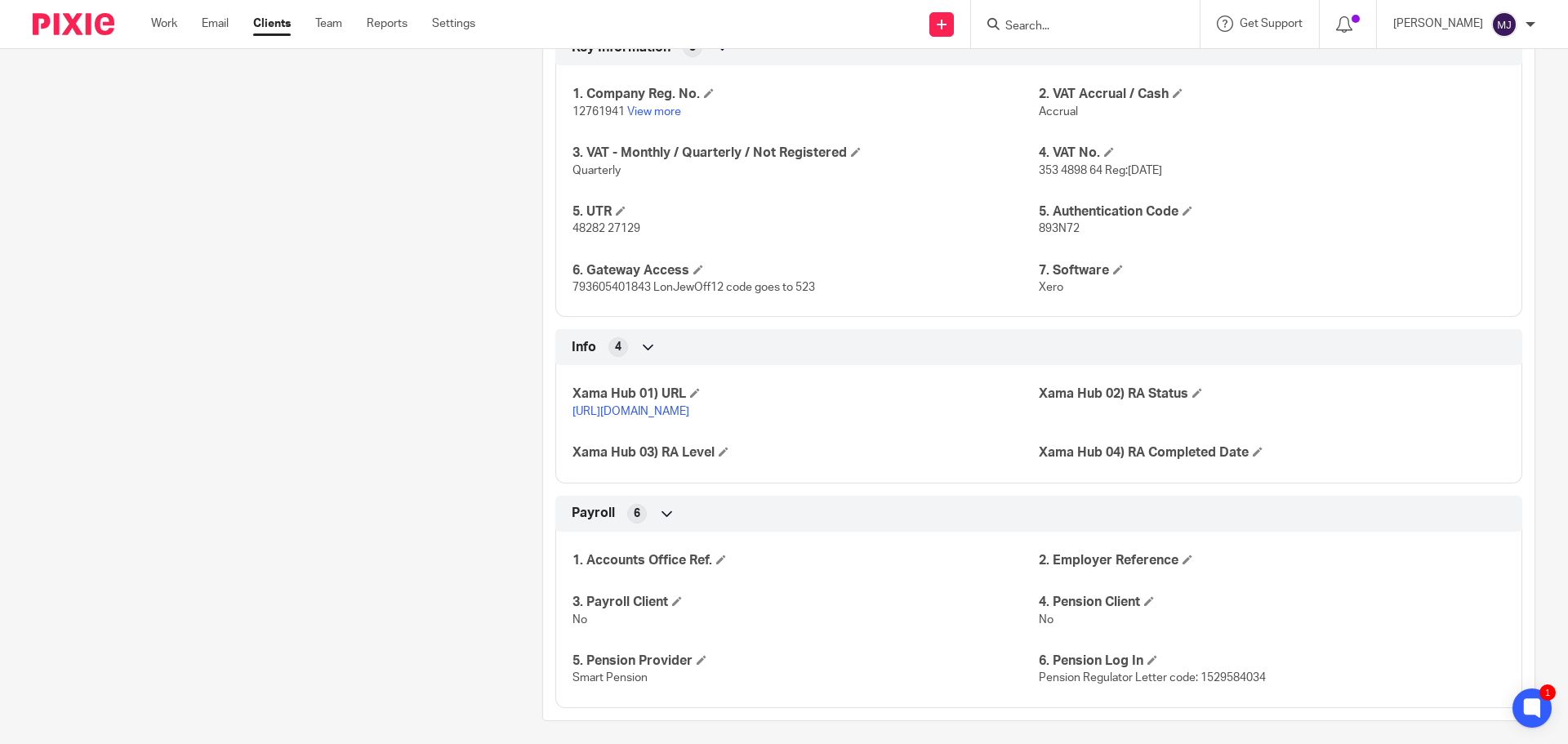
scroll to position [1520, 0]
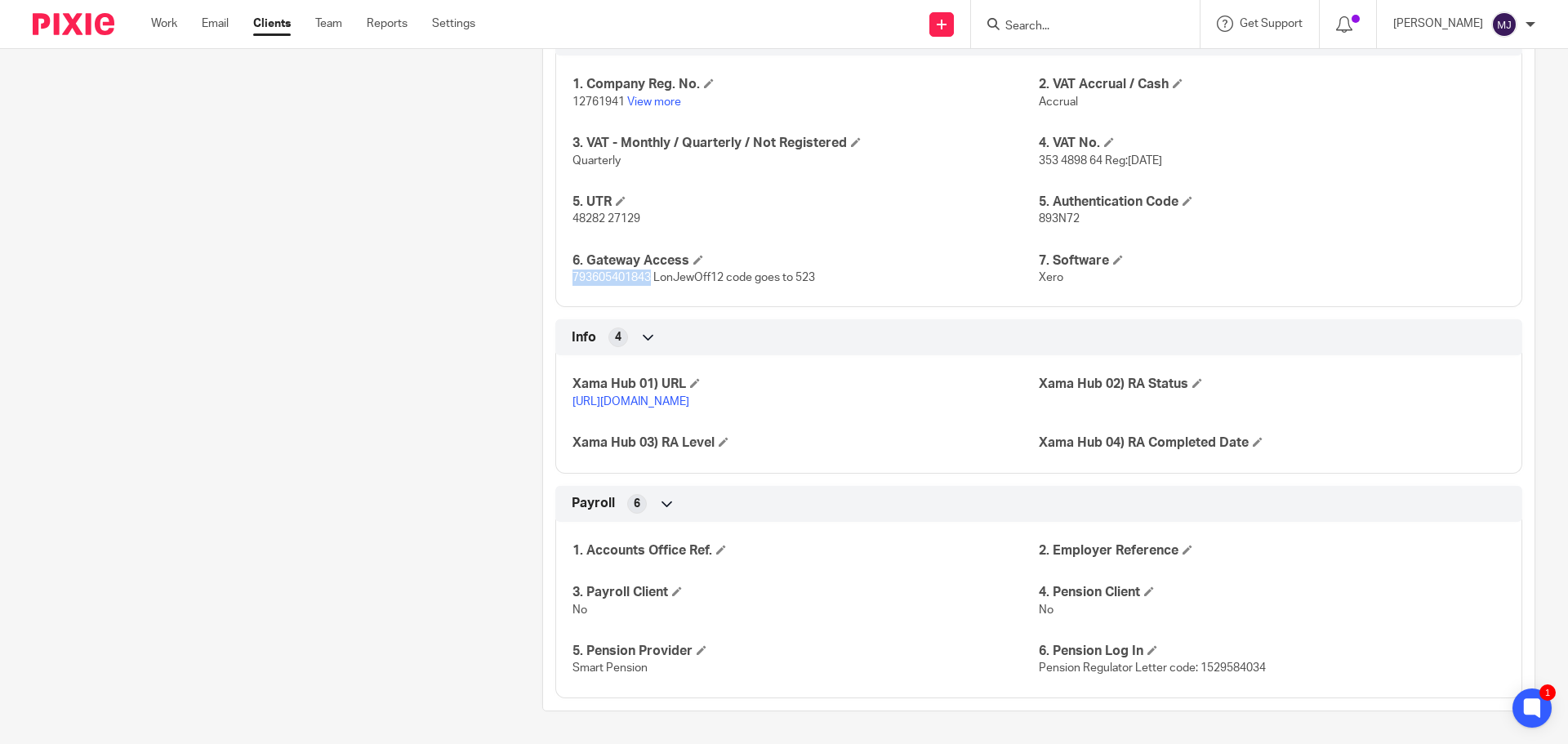
drag, startPoint x: 649, startPoint y: 260, endPoint x: 570, endPoint y: 265, distance: 79.2
click at [572, 272] on span "793605401843 LonJewOff12 code goes to 523" at bounding box center [693, 277] width 242 height 11
copy span "793605401843"
click at [728, 320] on div "Info 4" at bounding box center [1039, 338] width 967 height 36
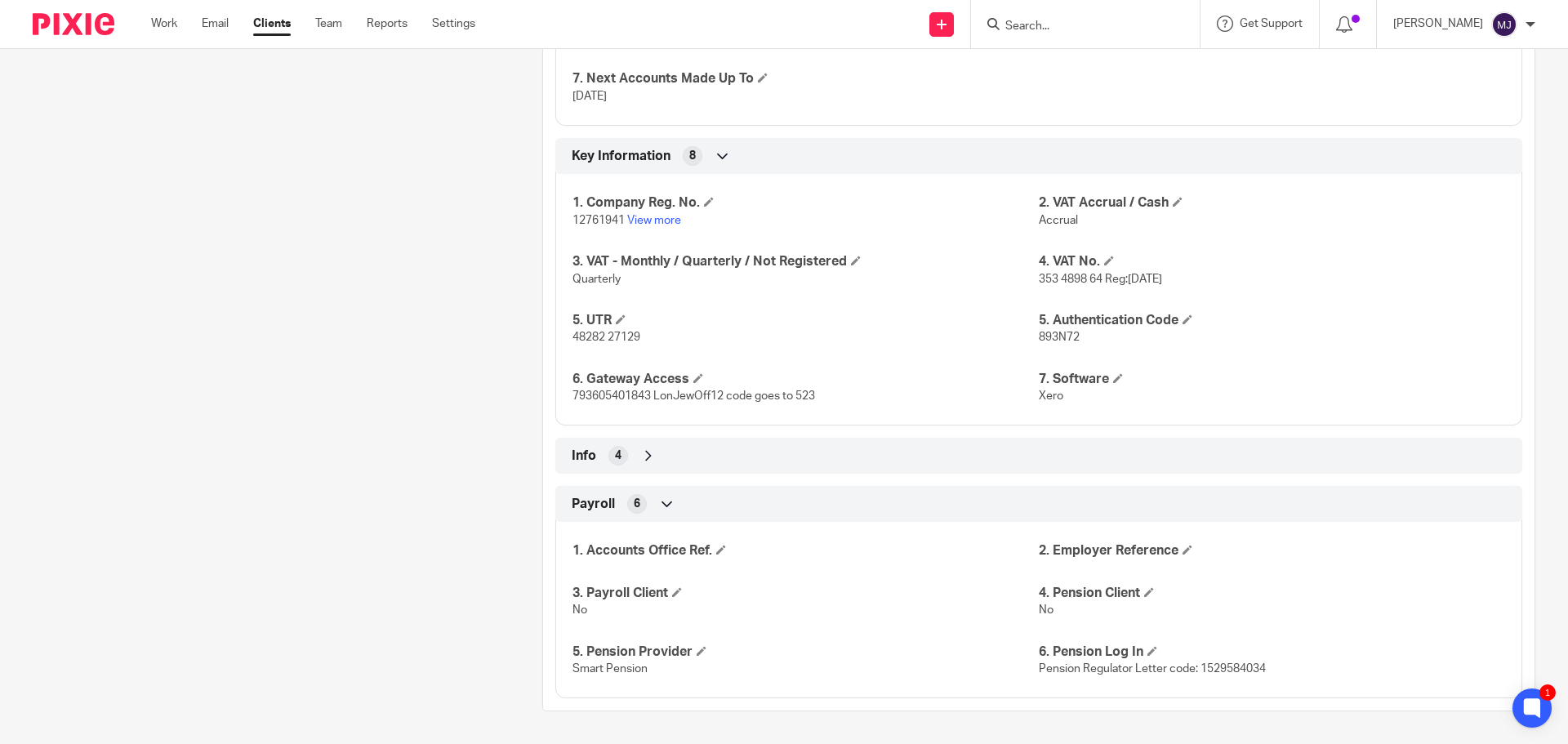
scroll to position [1385, 0]
drag, startPoint x: 723, startPoint y: 397, endPoint x: 653, endPoint y: 397, distance: 70.0
click at [653, 397] on span "793605401843 LonJewOff12 code goes to 523" at bounding box center [693, 395] width 242 height 11
copy span "LonJewOff12"
click at [625, 424] on div "1. Company Reg. No. 12761941 View more 2. VAT Accrual / Cash Accrual 3. VAT - M…" at bounding box center [1039, 293] width 967 height 264
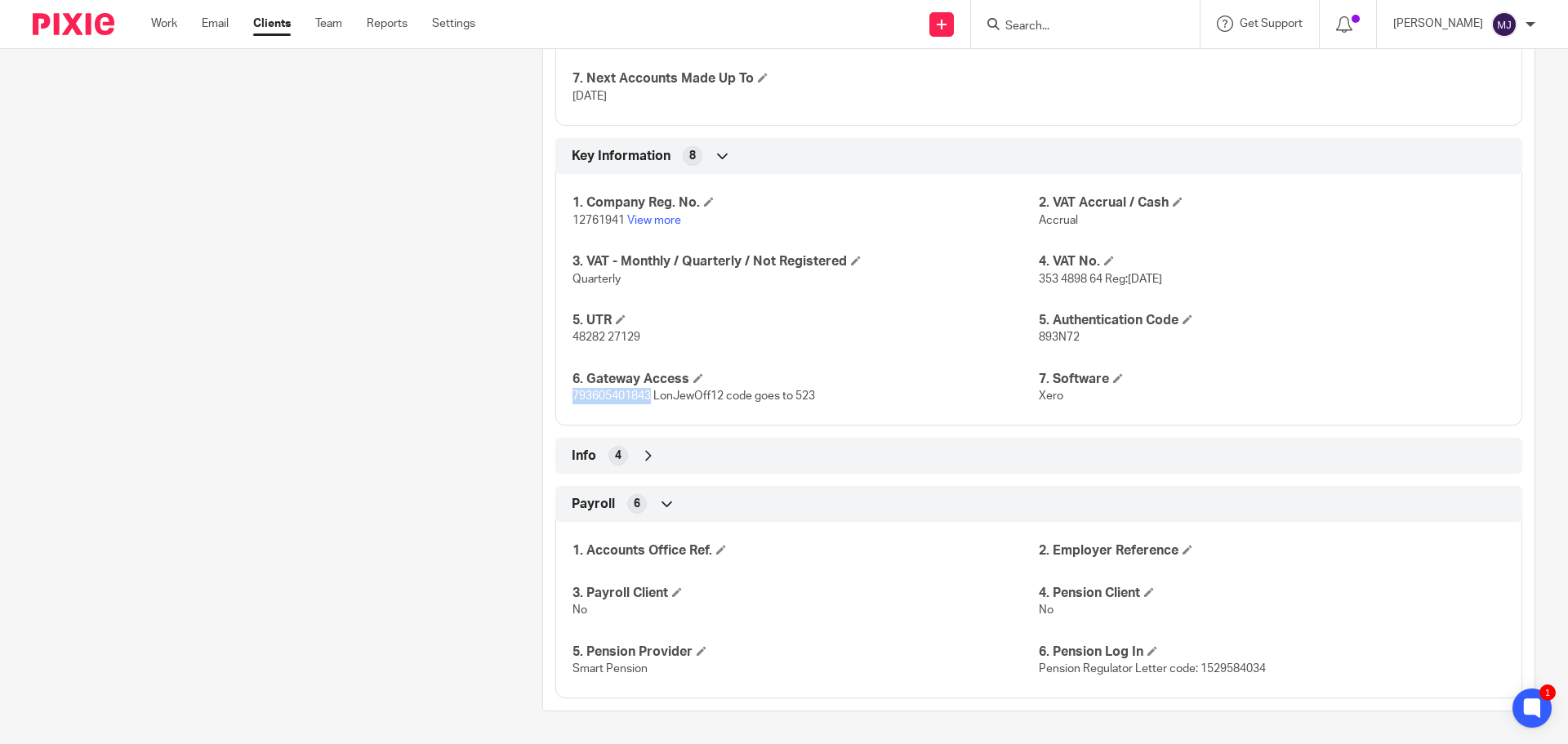
drag, startPoint x: 650, startPoint y: 395, endPoint x: 568, endPoint y: 399, distance: 82.1
click at [572, 399] on p "793605401843 LonJewOff12 code goes to 523" at bounding box center [805, 396] width 467 height 16
copy span "793605401843"
click at [711, 411] on div "1. Company Reg. No. 12761941 View more 2. VAT Accrual / Cash Accrual 3. VAT - M…" at bounding box center [1039, 293] width 967 height 264
drag, startPoint x: 721, startPoint y: 396, endPoint x: 653, endPoint y: 396, distance: 68.0
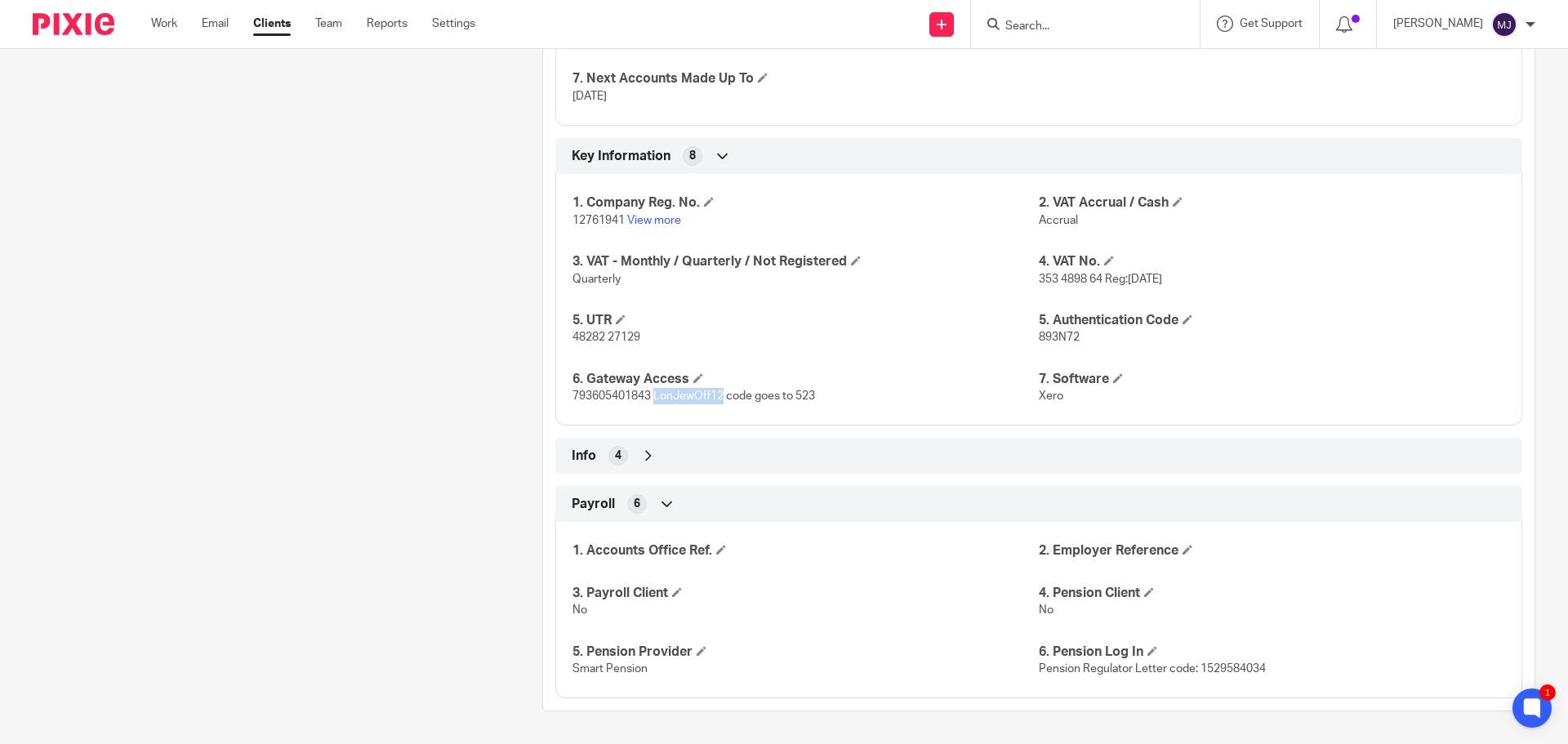
click at [653, 396] on span "793605401843 LonJewOff12 code goes to 523" at bounding box center [693, 395] width 242 height 11
copy span "LonJewOff12"
click at [638, 411] on div "1. Company Reg. No. 12761941 View more 2. VAT Accrual / Cash Accrual 3. VAT - M…" at bounding box center [1039, 293] width 967 height 264
drag, startPoint x: 647, startPoint y: 398, endPoint x: 569, endPoint y: 395, distance: 78.1
click at [572, 395] on span "793605401843 LonJewOff12 code goes to 523" at bounding box center [693, 395] width 242 height 11
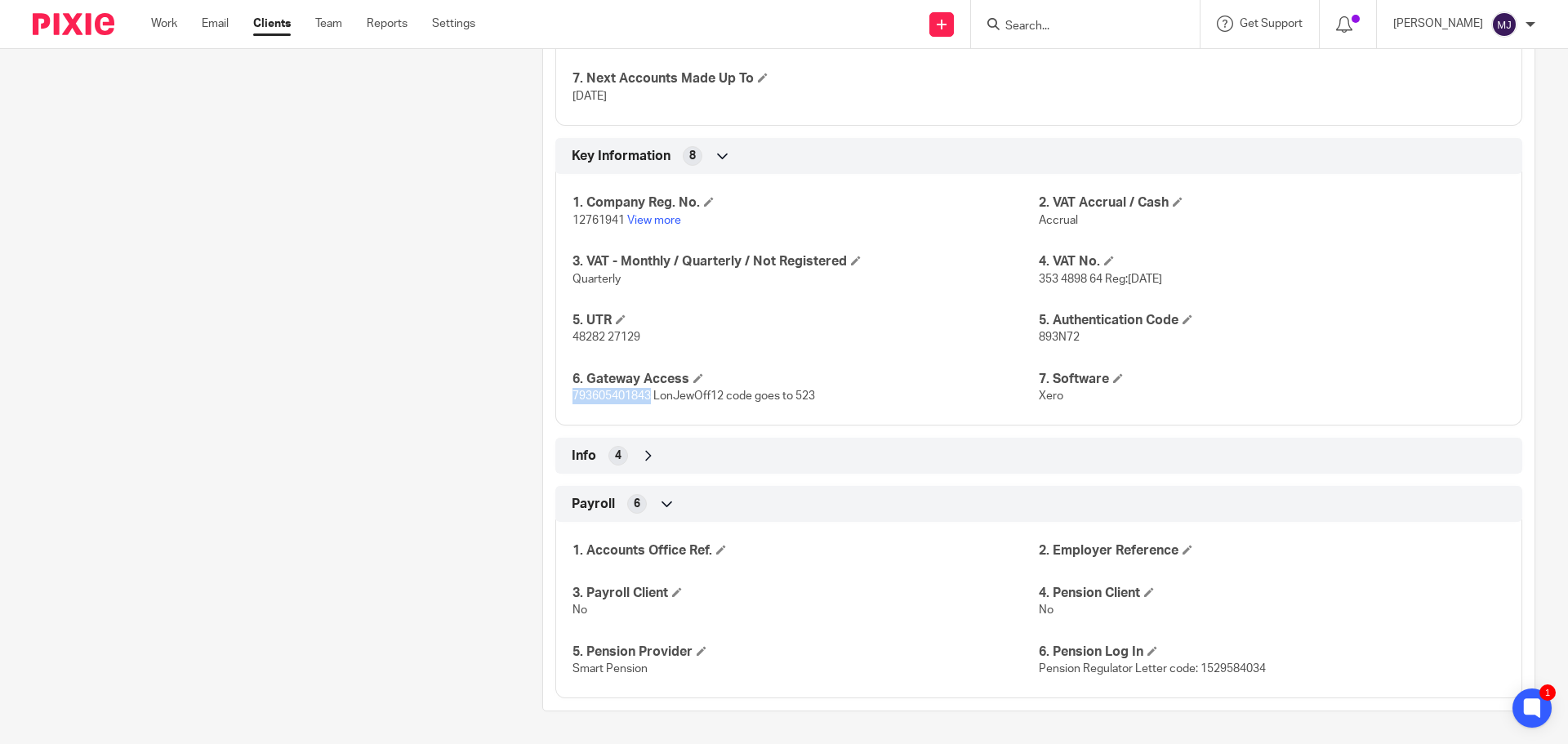
copy span "793605401843"
